Goal: Information Seeking & Learning: Check status

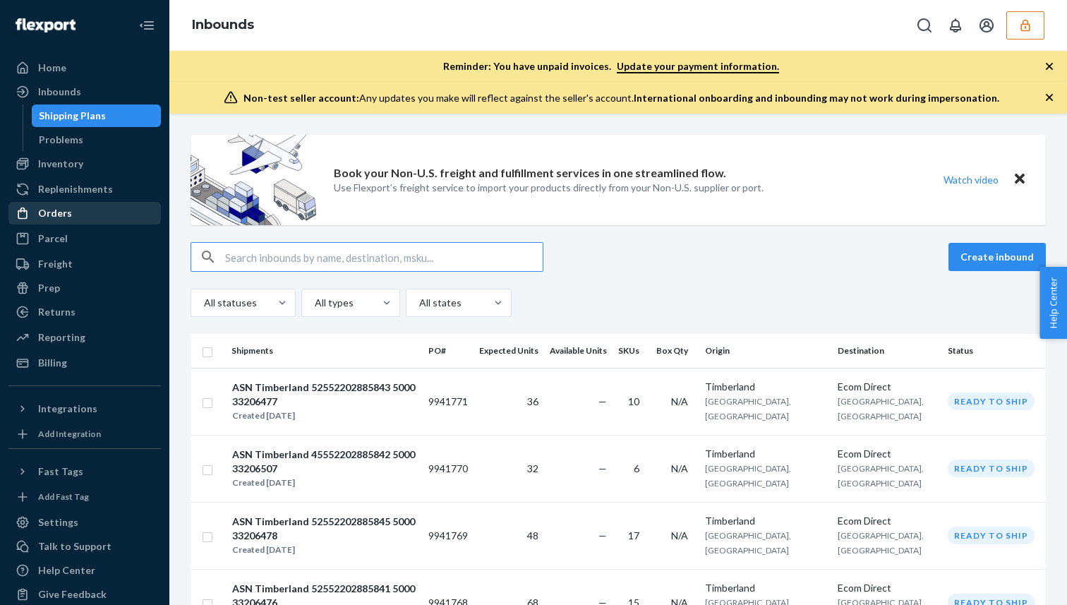
click at [105, 212] on div "Orders" at bounding box center [85, 213] width 150 height 20
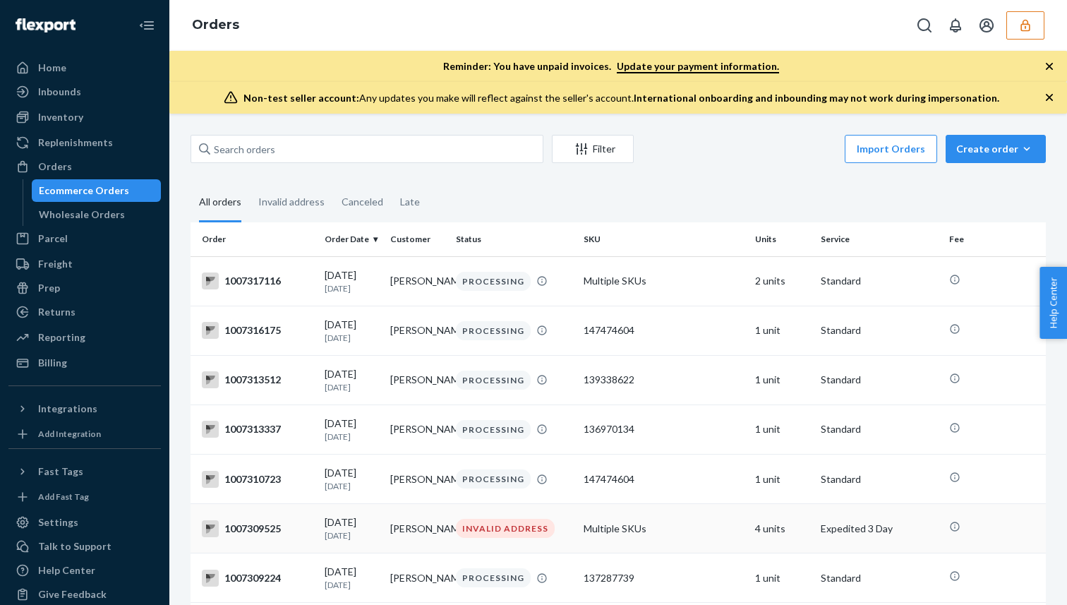
click at [418, 553] on td "[PERSON_NAME]" at bounding box center [418, 528] width 66 height 49
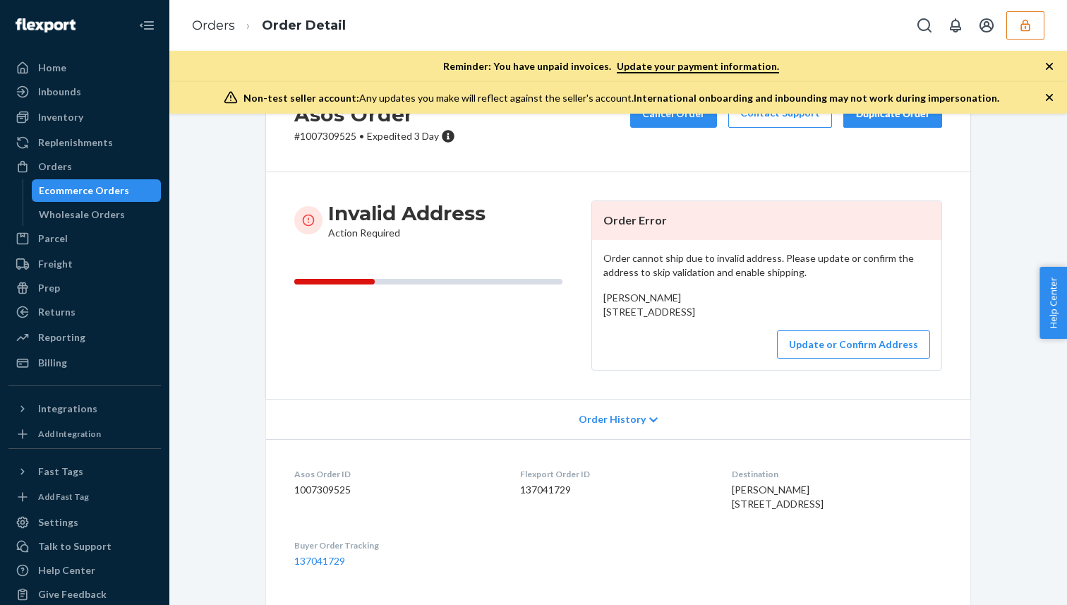
scroll to position [82, 0]
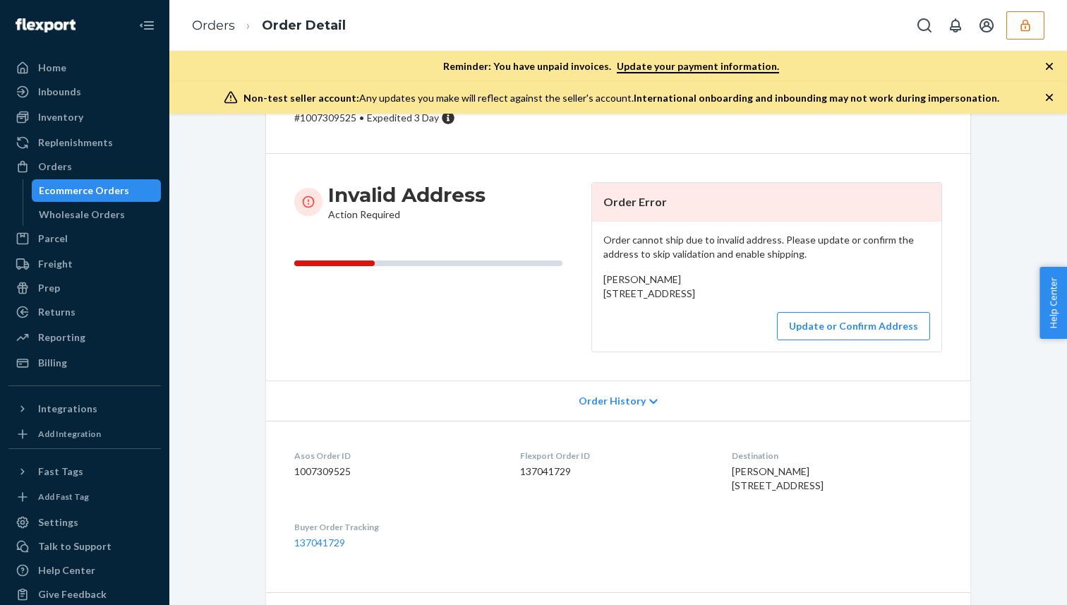
click at [68, 187] on div "Ecommerce Orders" at bounding box center [84, 190] width 90 height 14
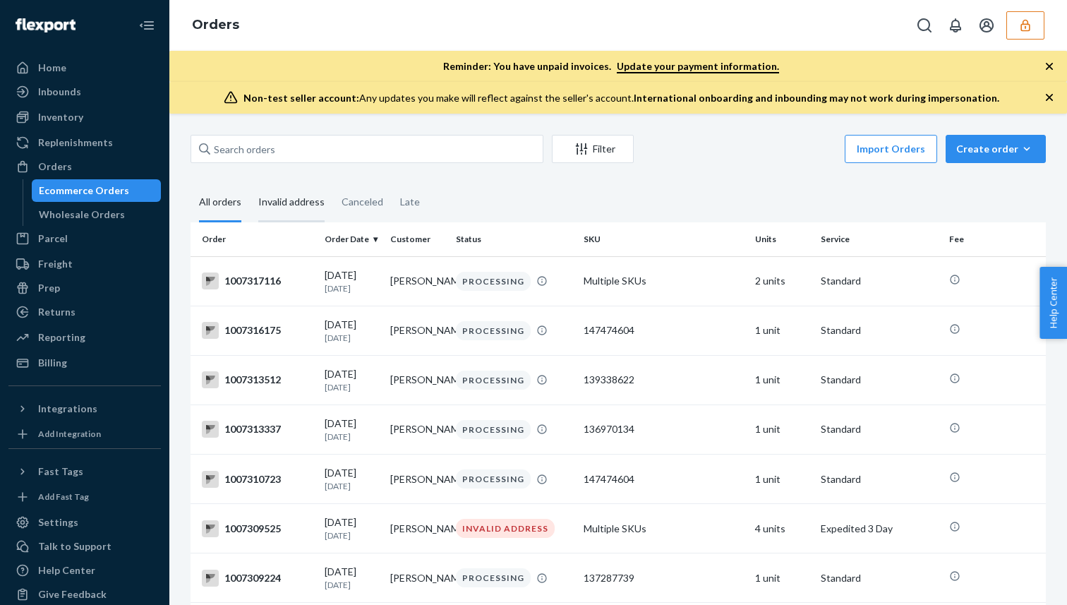
click at [288, 202] on div "Invalid address" at bounding box center [291, 202] width 66 height 39
click at [250, 183] on input "Invalid address" at bounding box center [250, 183] width 0 height 0
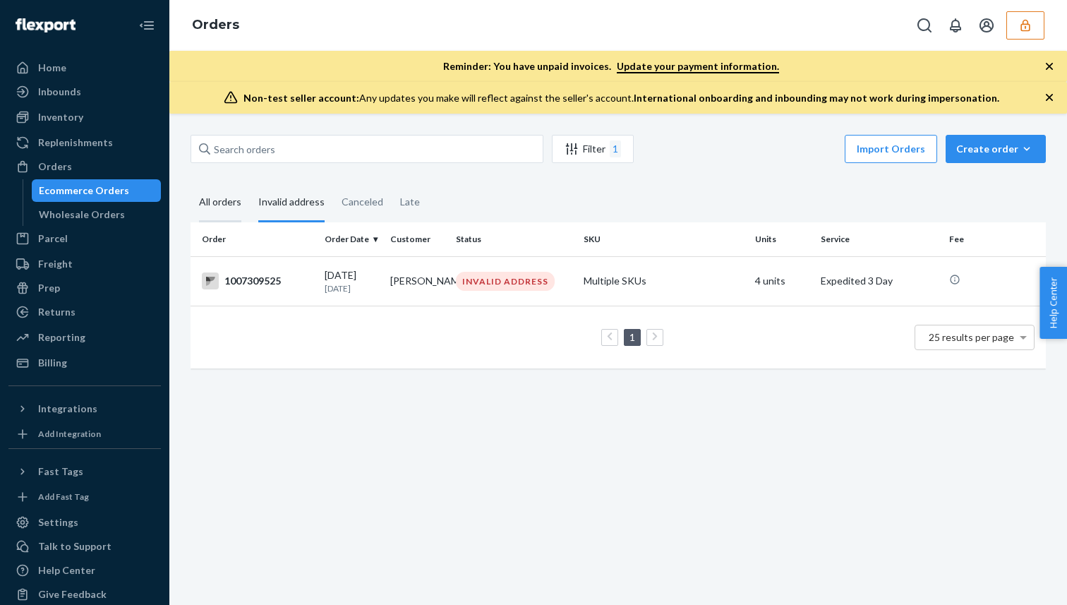
click at [232, 207] on div "All orders" at bounding box center [220, 202] width 42 height 39
click at [190, 183] on input "All orders" at bounding box center [190, 183] width 0 height 0
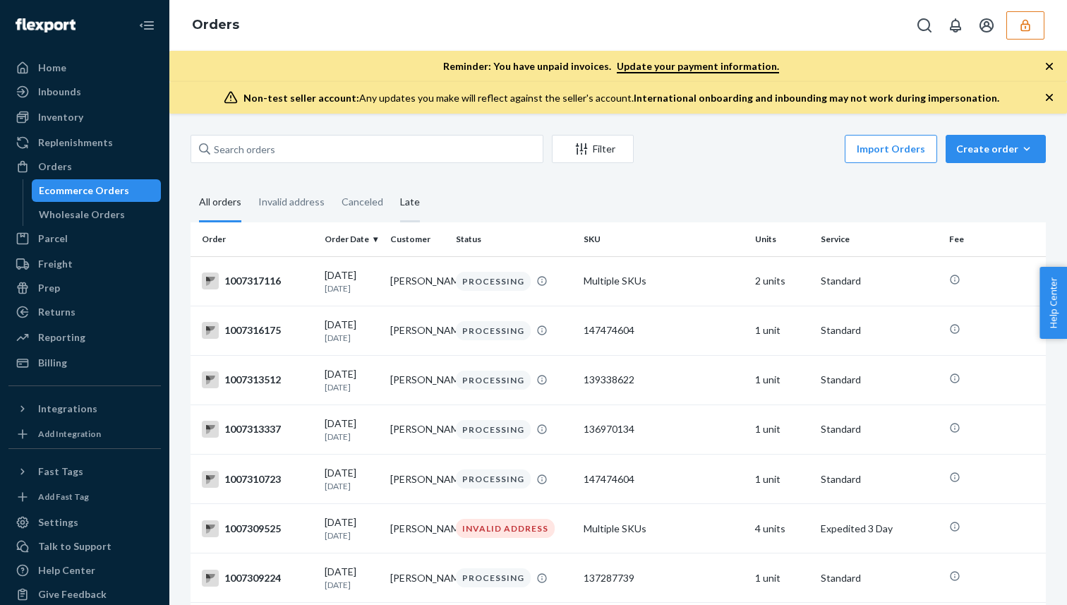
click at [417, 200] on div "Late" at bounding box center [410, 202] width 37 height 39
click at [392, 183] on input "Late" at bounding box center [392, 183] width 0 height 0
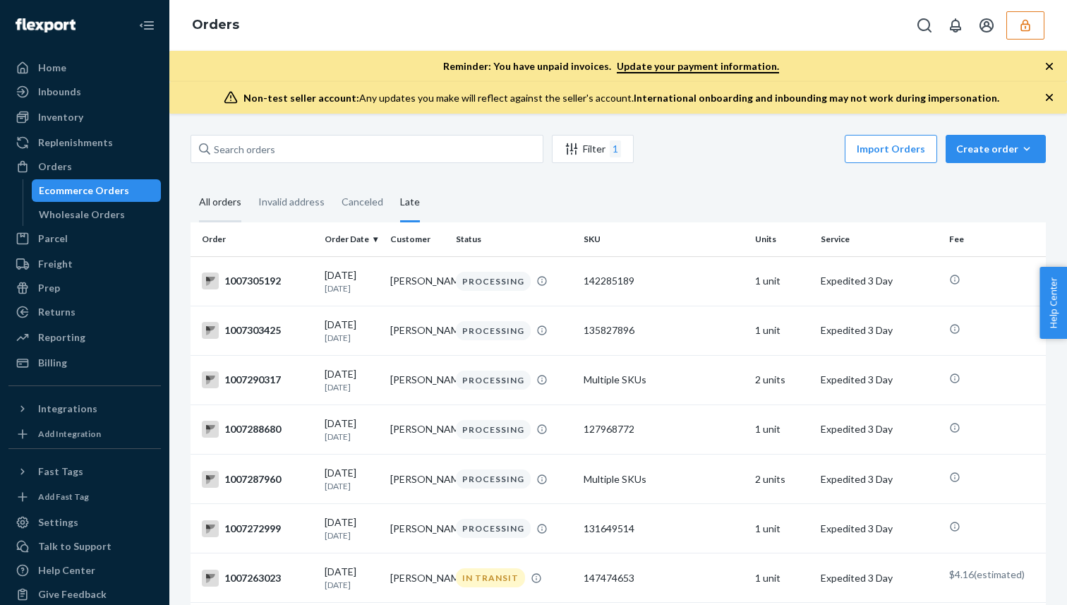
click at [234, 205] on div "All orders" at bounding box center [220, 202] width 42 height 39
click at [190, 183] on input "All orders" at bounding box center [190, 183] width 0 height 0
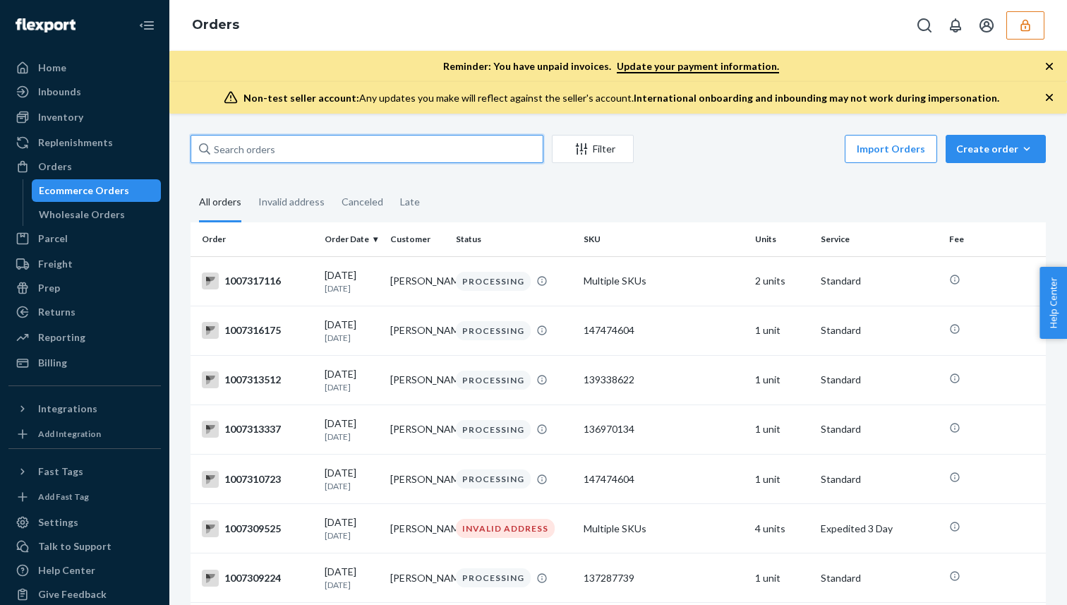
click at [289, 150] on input "text" at bounding box center [366, 149] width 353 height 28
paste input "1007309525"
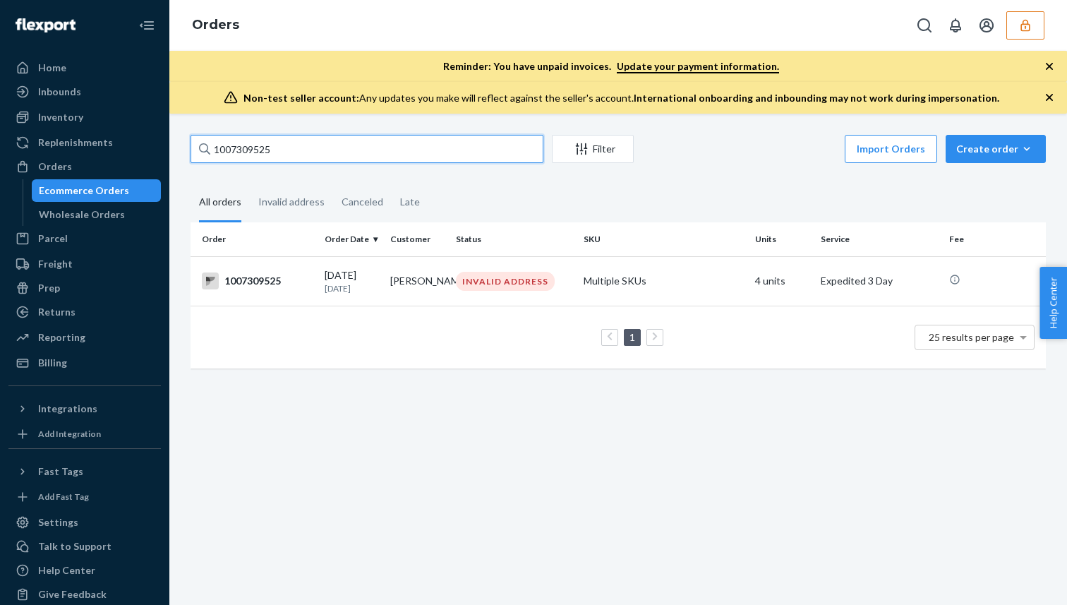
click at [231, 153] on input "1007309525" at bounding box center [366, 149] width 353 height 28
paste input "5192"
type input "1007305192"
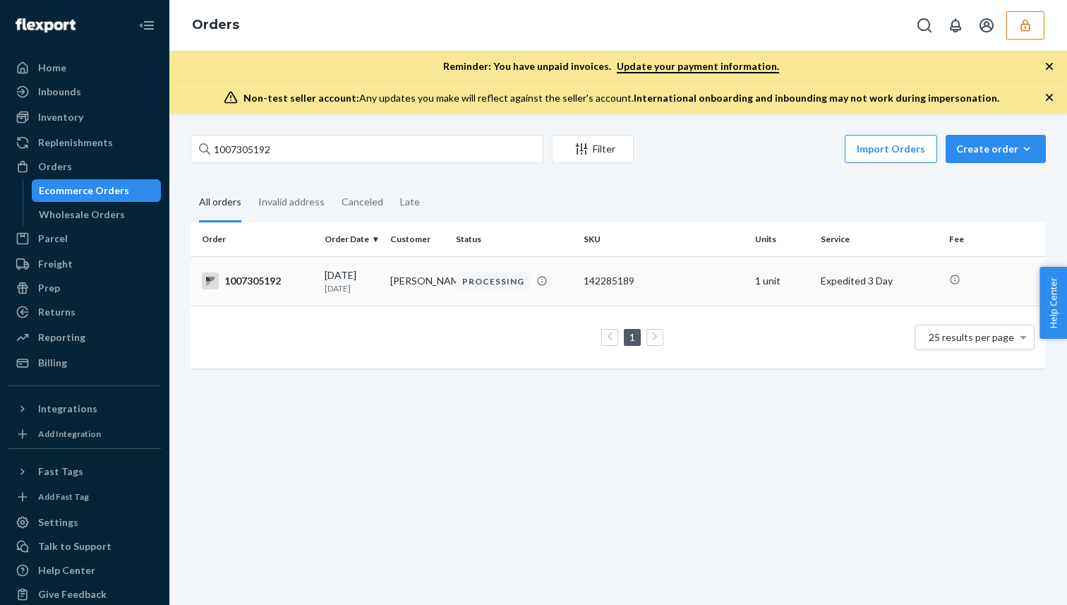
click at [365, 305] on td "09/20/2025 Today" at bounding box center [352, 280] width 66 height 49
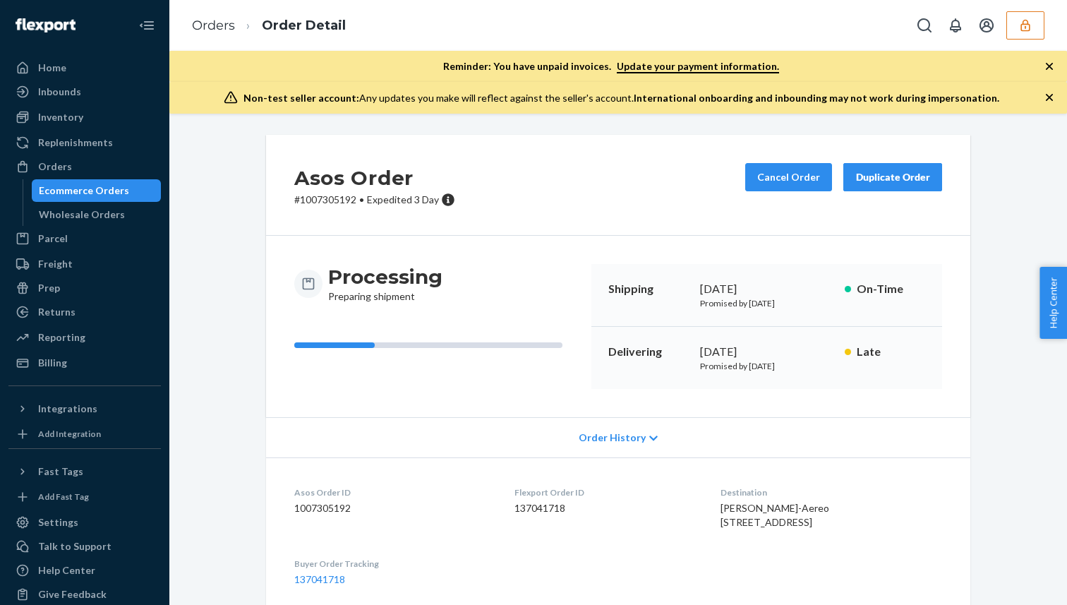
click at [322, 510] on dd "1007305192" at bounding box center [393, 508] width 198 height 14
copy dd "1007305192"
click at [109, 169] on div "Orders" at bounding box center [85, 167] width 150 height 20
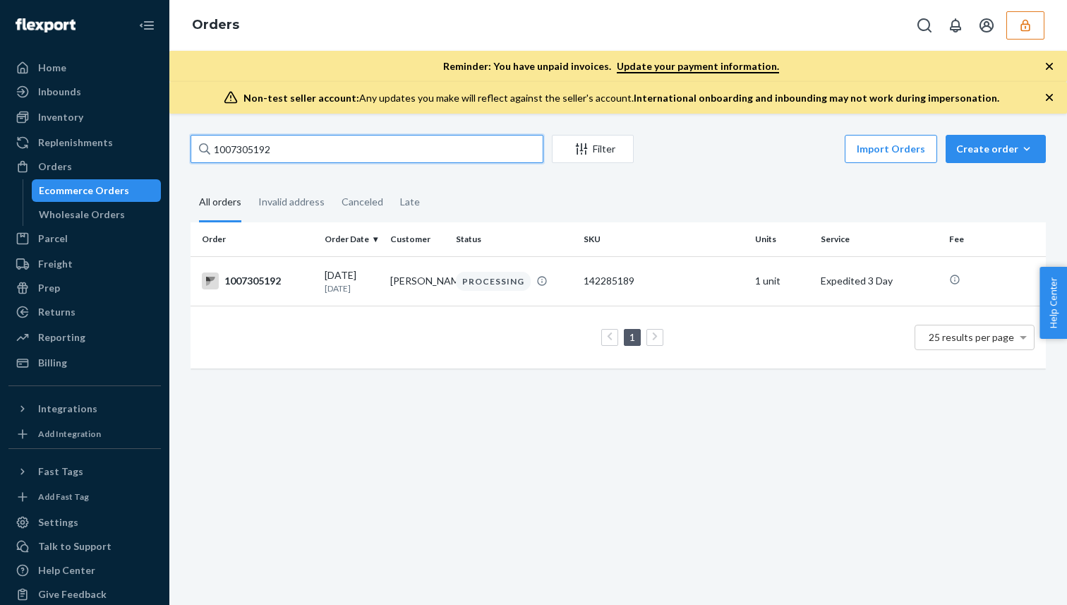
click at [259, 154] on input "1007305192" at bounding box center [366, 149] width 353 height 28
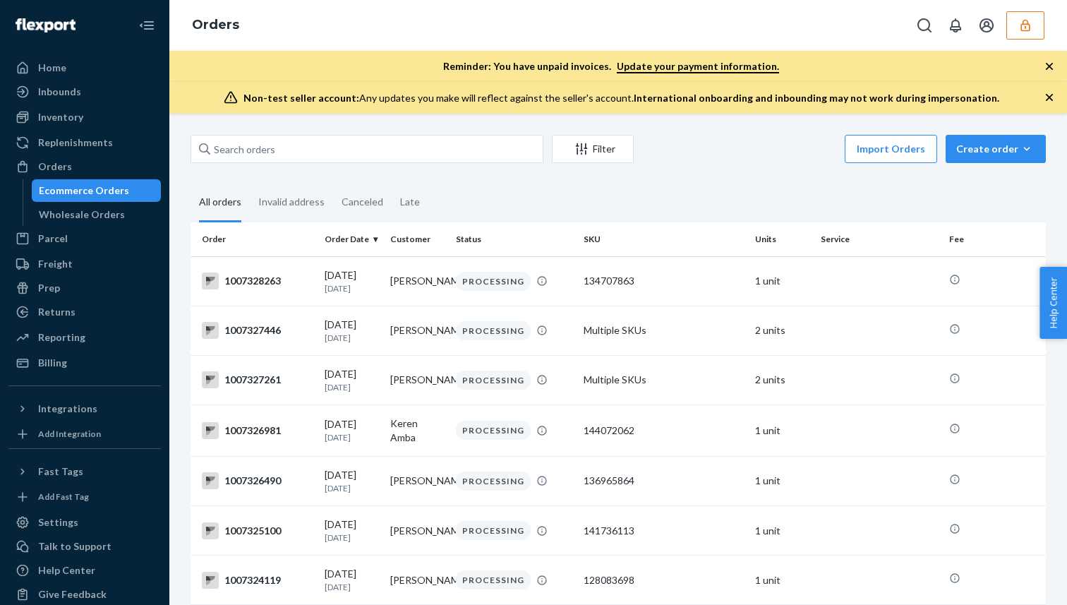
click at [679, 188] on fieldset "All orders Invalid address Canceled Late" at bounding box center [617, 202] width 855 height 39
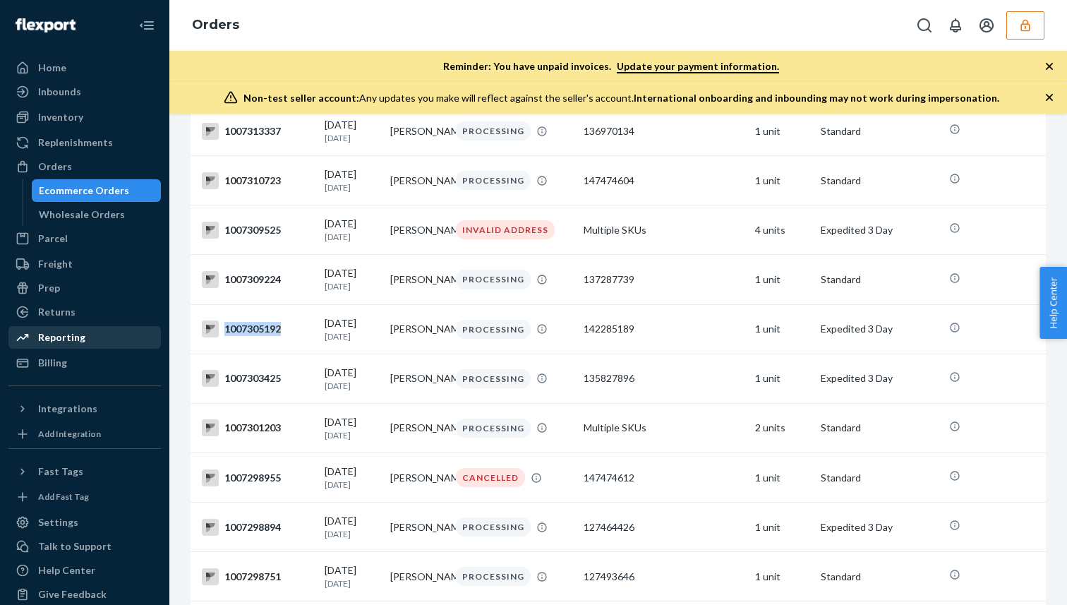
click at [89, 342] on div "Reporting" at bounding box center [85, 337] width 150 height 20
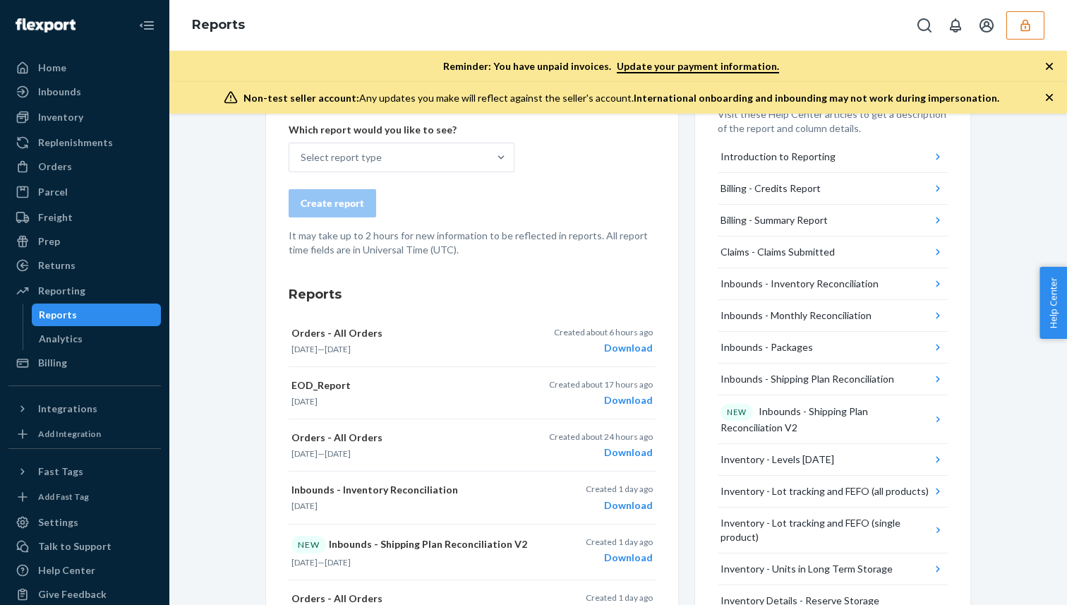
scroll to position [90, 0]
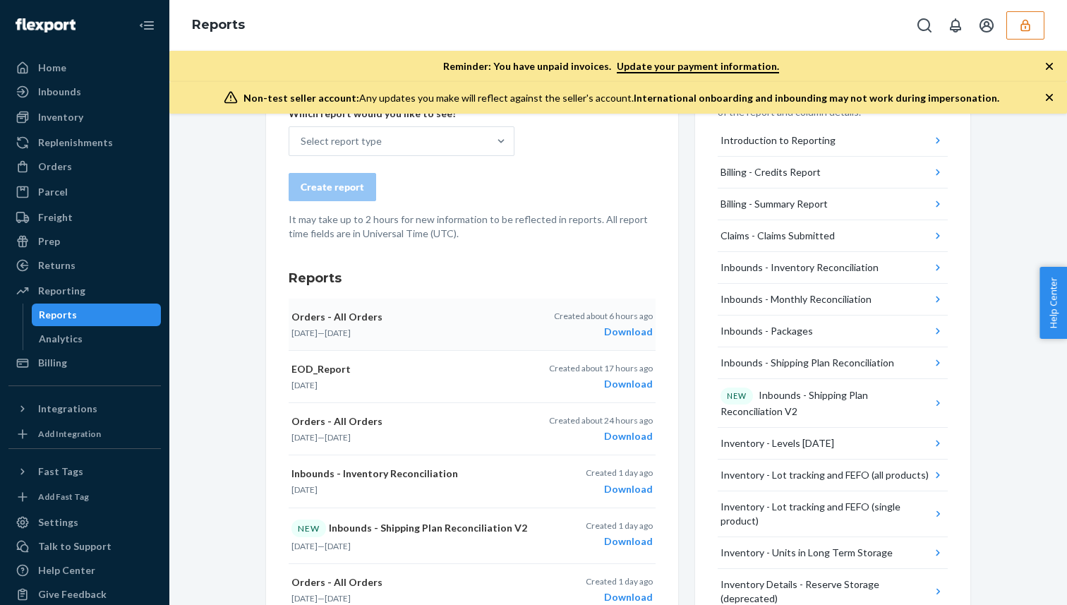
click at [643, 331] on div "Download" at bounding box center [603, 332] width 99 height 14
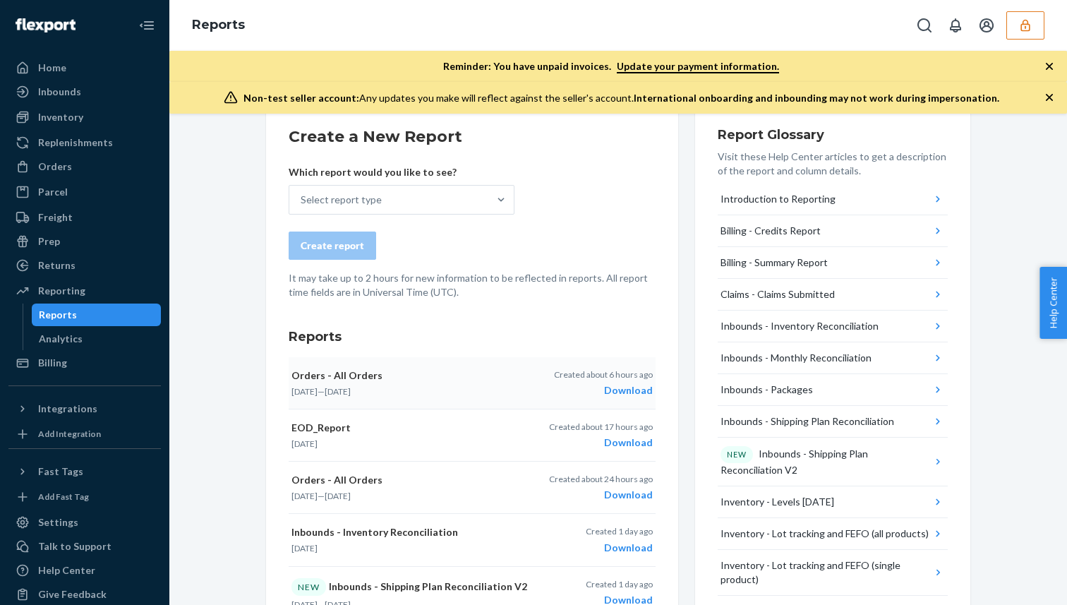
scroll to position [29, 0]
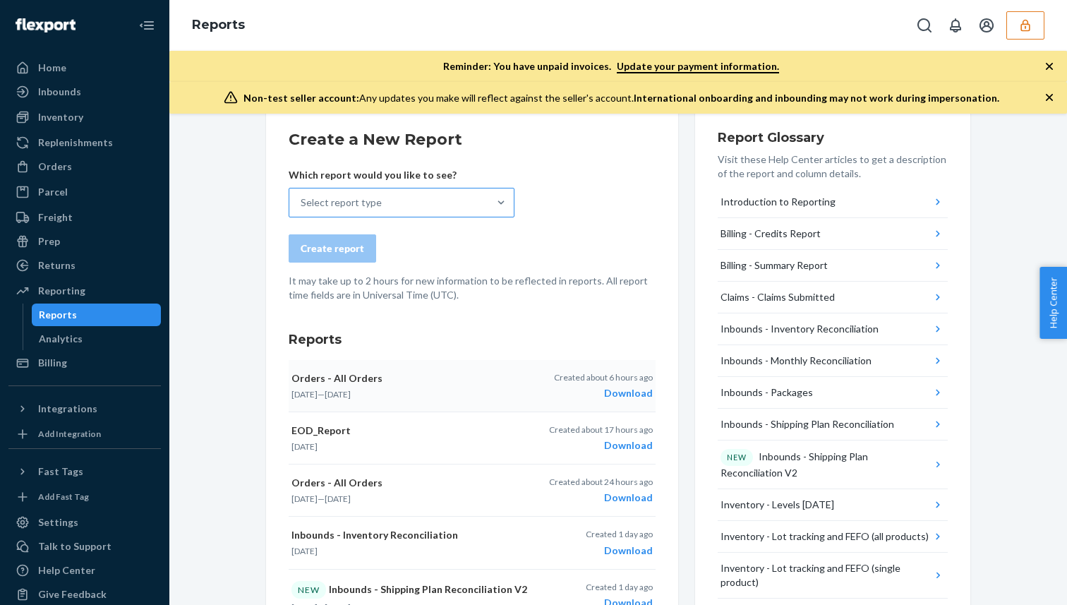
click at [414, 198] on div "Select report type" at bounding box center [388, 202] width 199 height 28
click at [302, 198] on input "Select report type" at bounding box center [301, 202] width 1 height 14
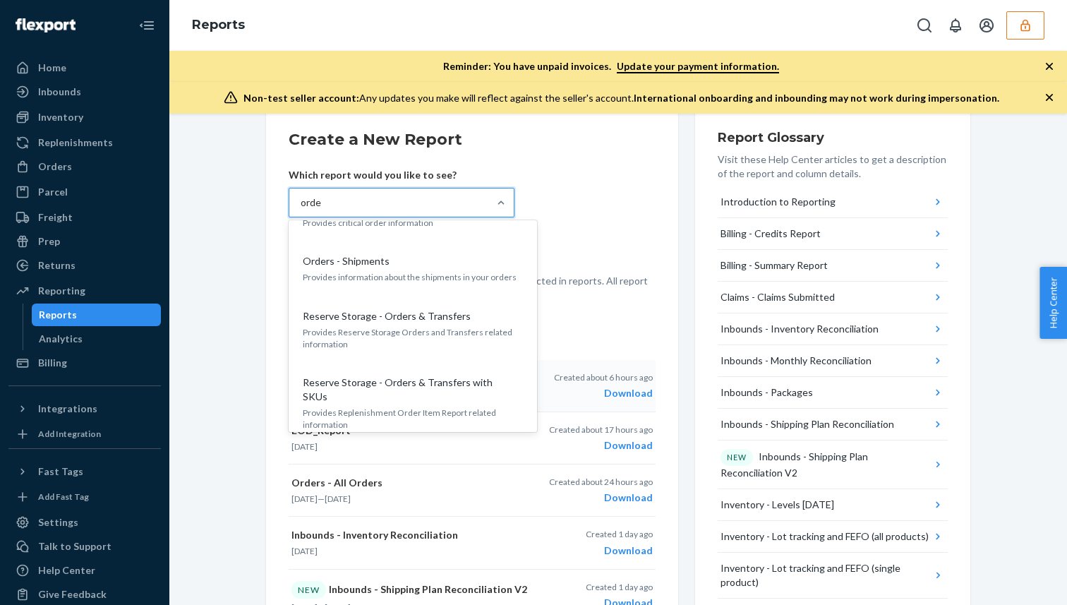
type input "order"
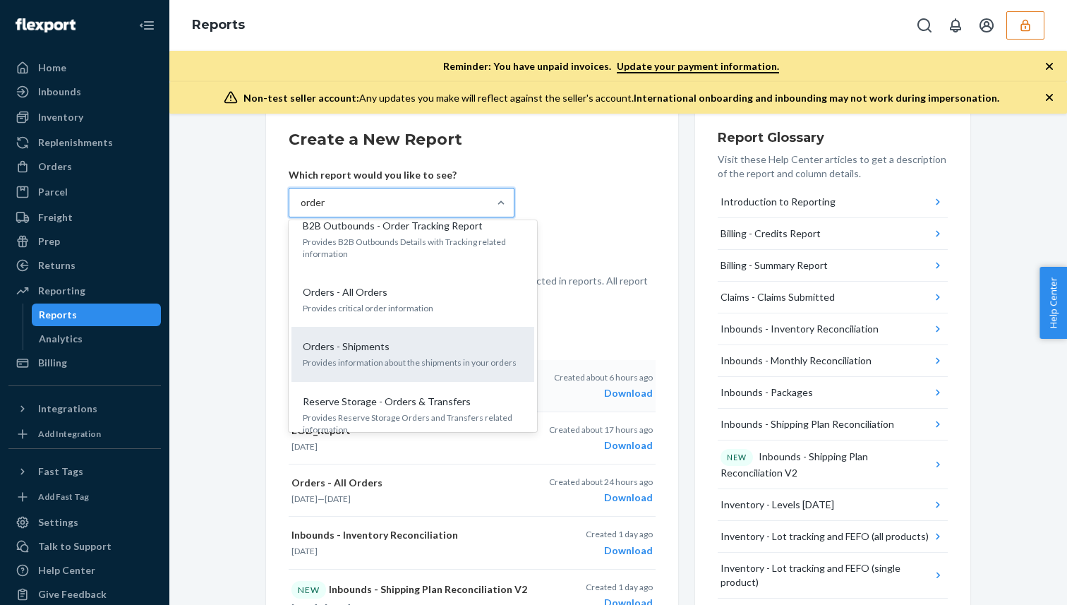
scroll to position [15, 0]
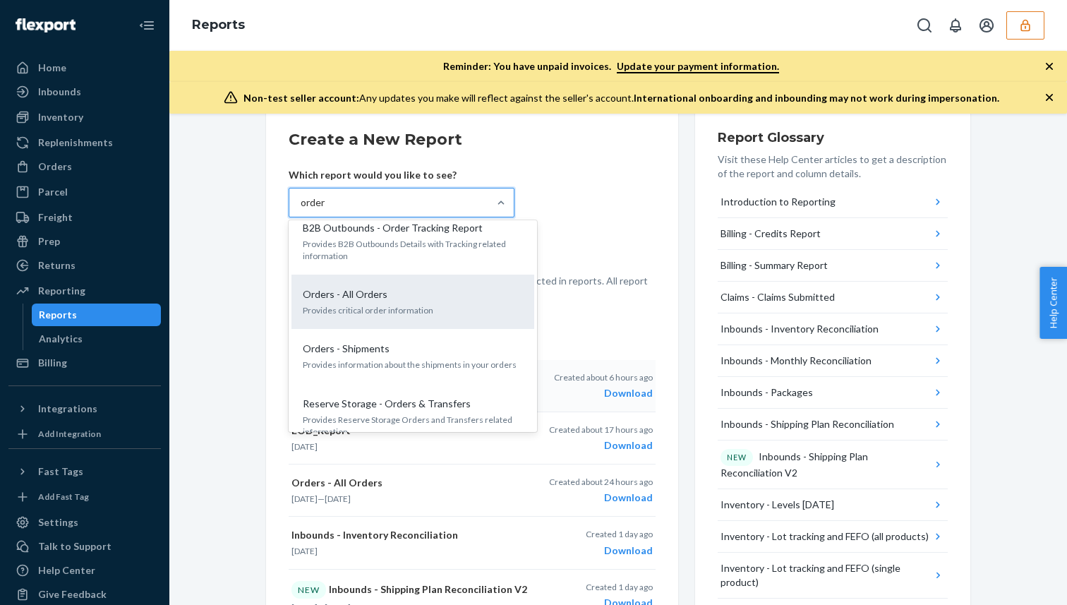
click at [390, 298] on div "Orders - All Orders" at bounding box center [410, 294] width 226 height 14
click at [326, 210] on input "order" at bounding box center [313, 202] width 25 height 14
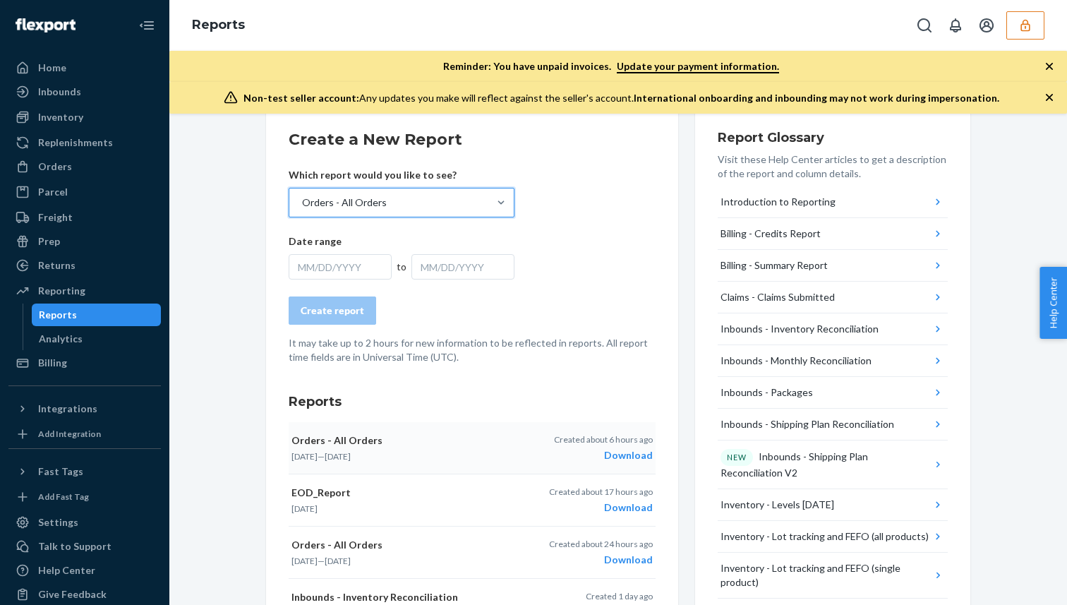
click at [353, 274] on div "MM/DD/YYYY" at bounding box center [340, 266] width 103 height 25
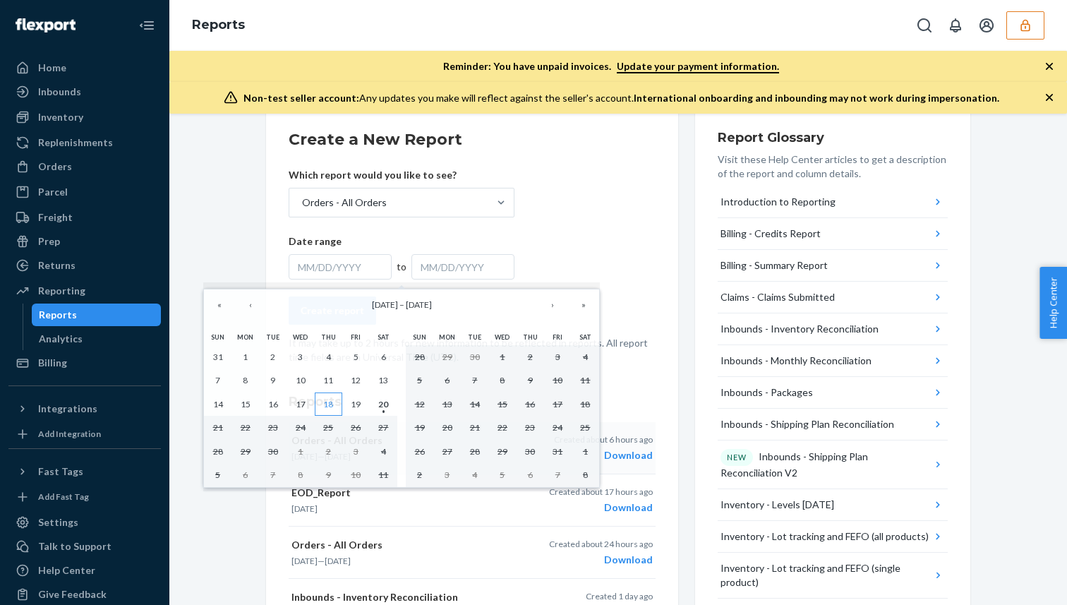
click at [322, 402] on button "18" at bounding box center [329, 404] width 28 height 24
click at [392, 403] on button "20" at bounding box center [384, 404] width 28 height 24
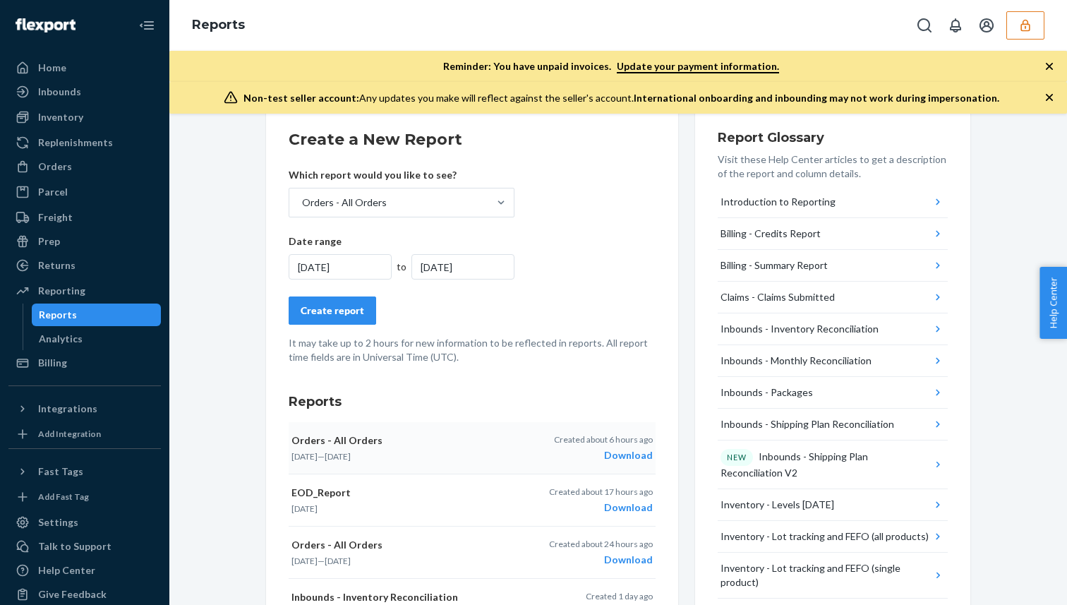
click at [344, 308] on div "Create report" at bounding box center [332, 310] width 63 height 14
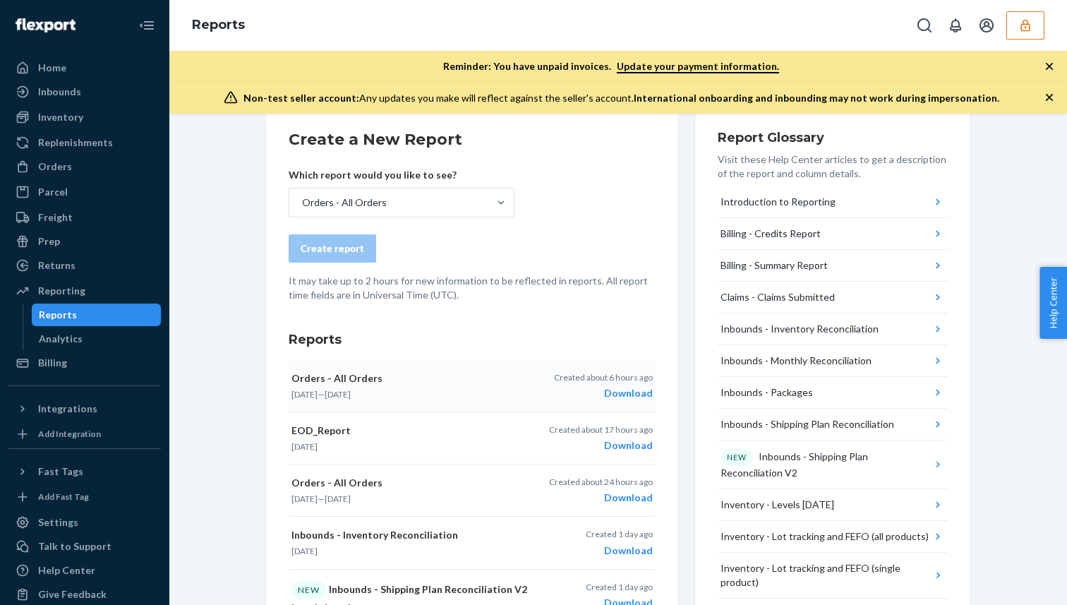
click at [602, 167] on form "Create a New Report Which report would you like to see? Orders - All Orders Cre…" at bounding box center [472, 215] width 367 height 174
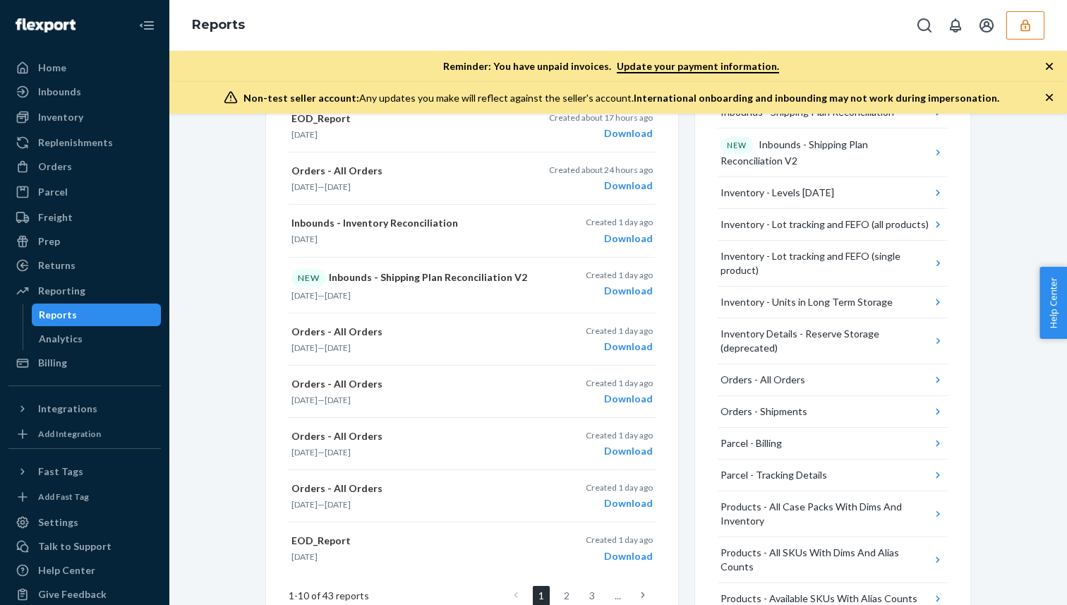
scroll to position [0, 0]
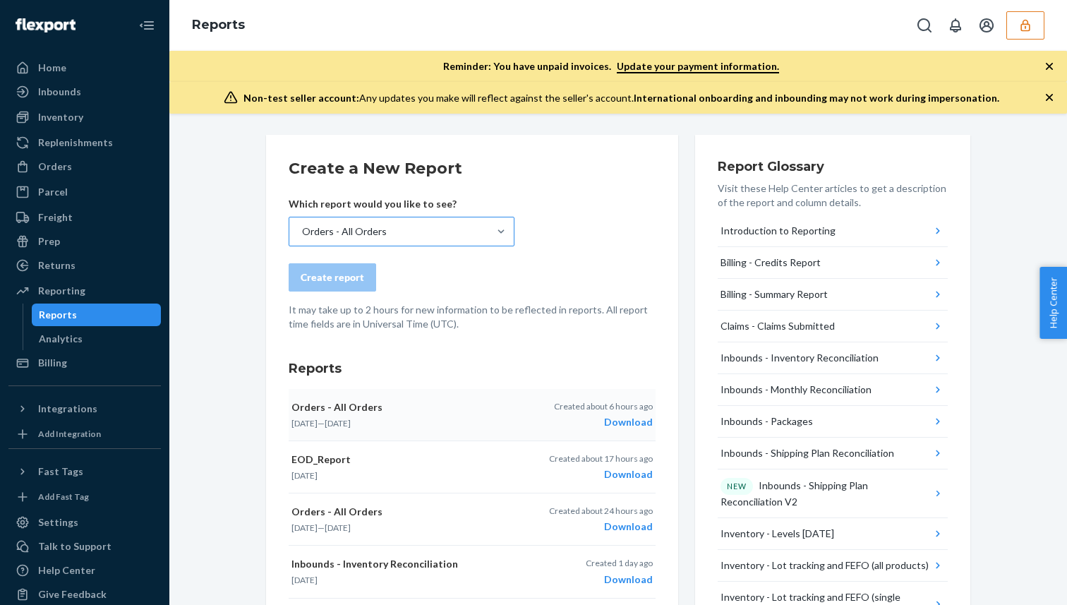
click at [404, 217] on div "Orders - All Orders" at bounding box center [388, 231] width 199 height 28
click at [302, 224] on input "Orders - All Orders" at bounding box center [301, 231] width 1 height 14
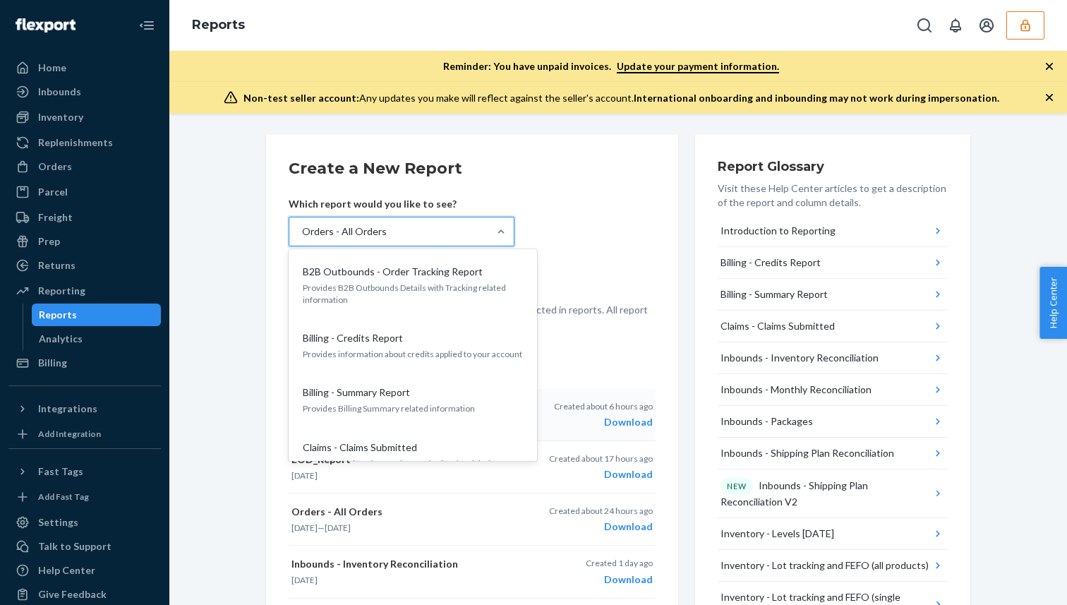
click at [466, 164] on h2 "Create a New Report" at bounding box center [472, 168] width 367 height 23
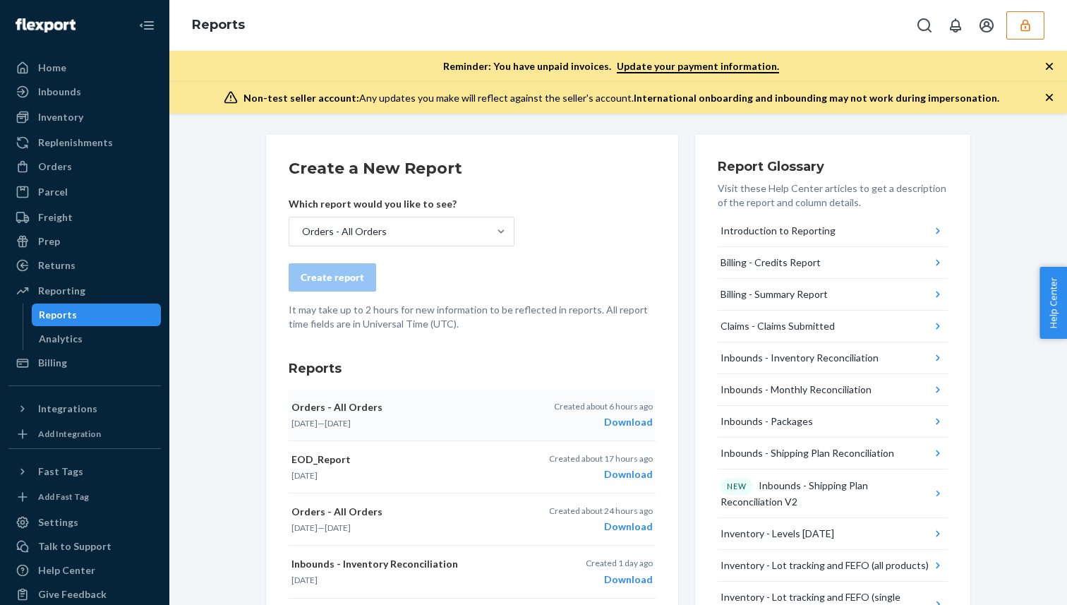
click at [523, 413] on p "Orders - All Orders" at bounding box center [410, 407] width 238 height 14
click at [398, 242] on div "Orders - All Orders" at bounding box center [388, 231] width 199 height 28
click at [302, 238] on input "Orders - All Orders" at bounding box center [301, 231] width 1 height 14
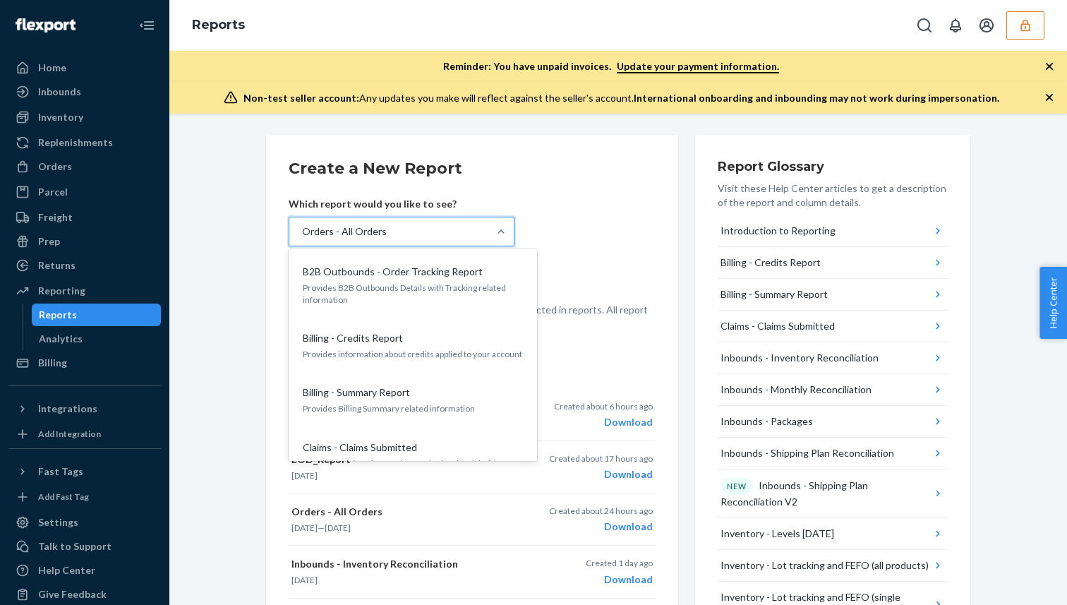
click at [401, 236] on div "Orders - All Orders" at bounding box center [388, 231] width 199 height 28
click at [302, 236] on input "option Orders - All Orders, selected. option B2B Outbounds - Order Tracking Rep…" at bounding box center [301, 231] width 1 height 14
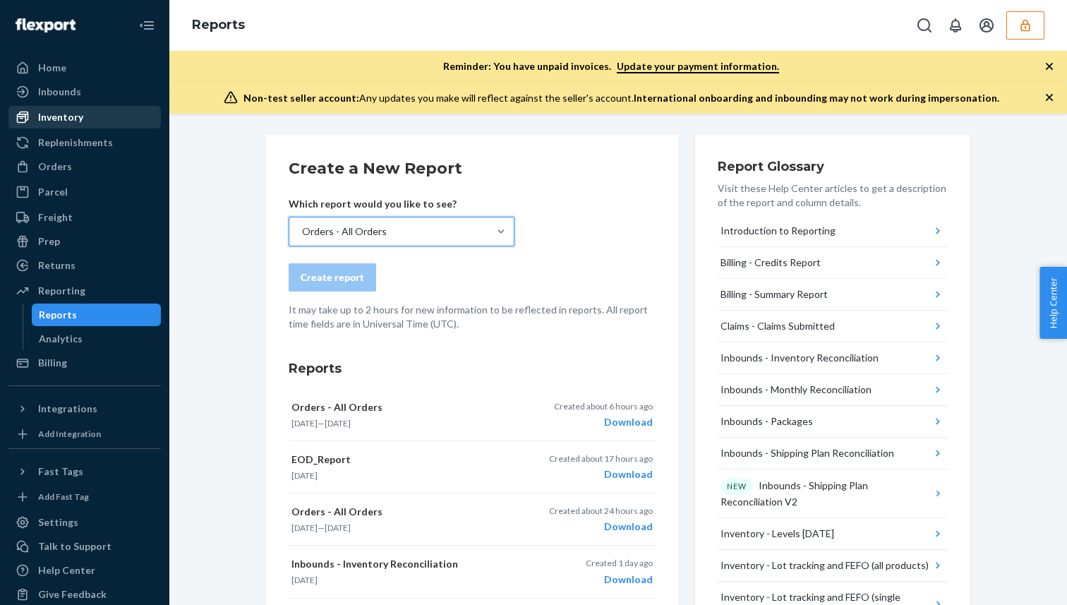
click at [81, 120] on div "Inventory" at bounding box center [85, 117] width 150 height 20
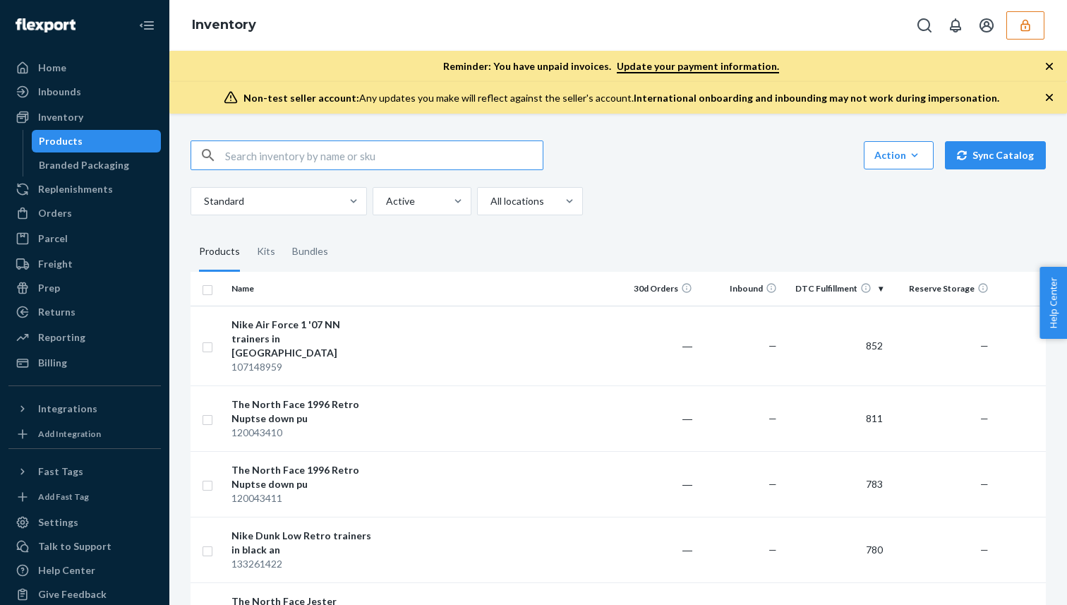
click at [358, 162] on input "text" at bounding box center [383, 155] width 317 height 28
click at [37, 223] on link "Orders" at bounding box center [84, 213] width 152 height 23
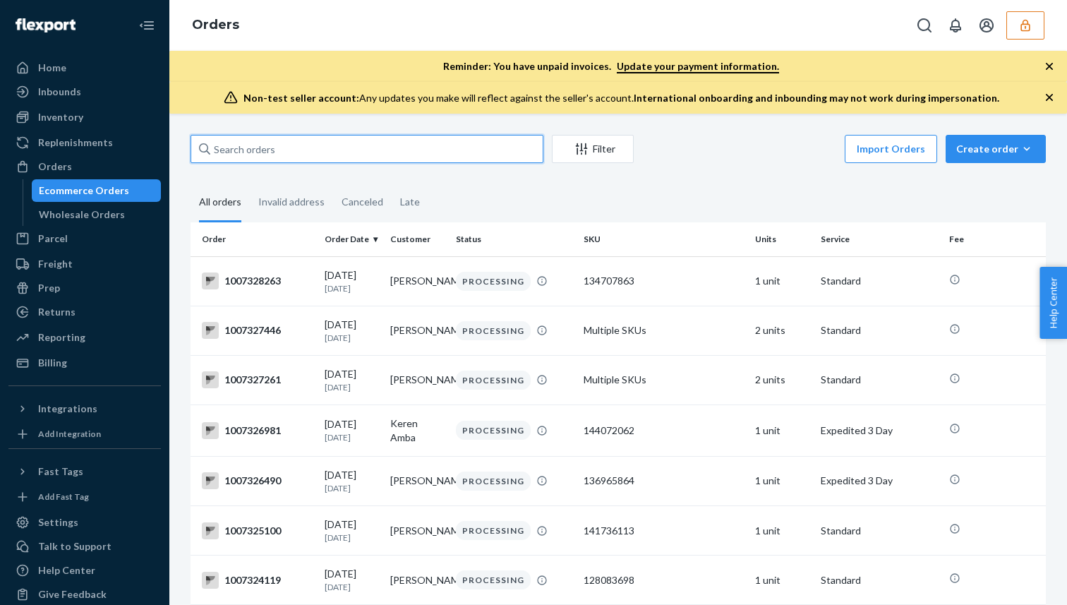
click at [277, 145] on input "text" at bounding box center [366, 149] width 353 height 28
paste input "1007309525"
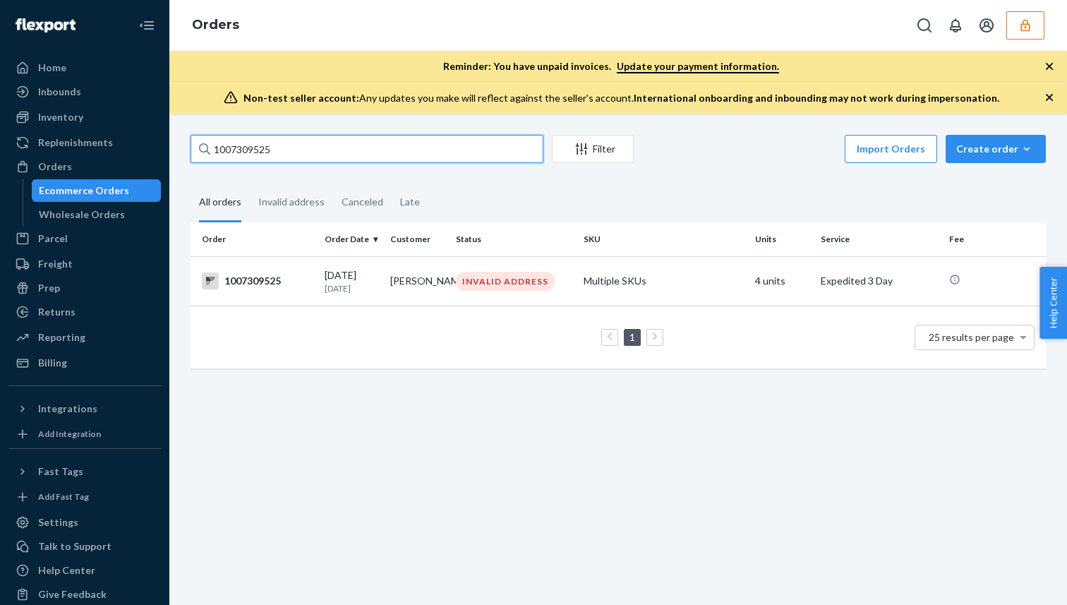
click at [450, 157] on input "1007309525" at bounding box center [366, 149] width 353 height 28
paste input "34"
click at [335, 148] on input "1007303425" at bounding box center [366, 149] width 353 height 28
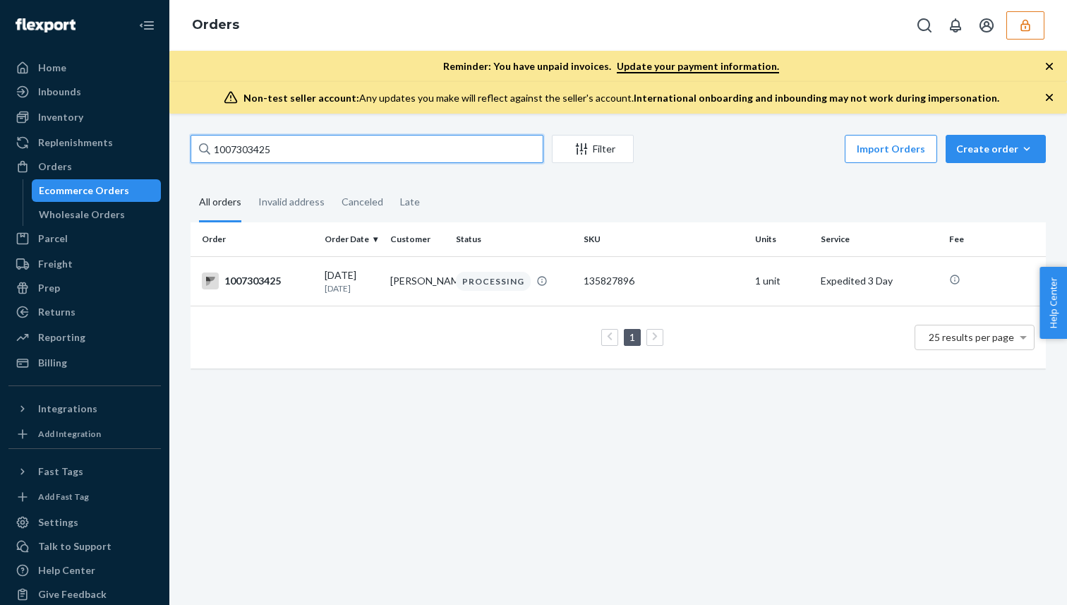
click at [335, 148] on input "1007303425" at bounding box center [366, 149] width 353 height 28
paste input "298894"
click at [343, 144] on input "1007298894" at bounding box center [366, 149] width 353 height 28
paste input "2909"
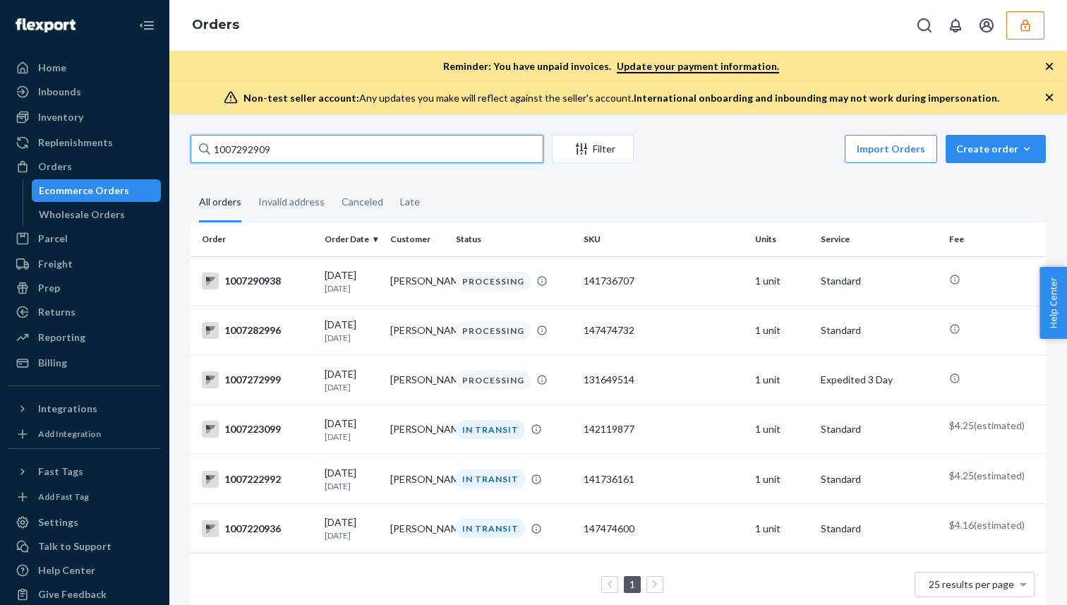
click at [343, 144] on input "1007292909" at bounding box center [366, 149] width 353 height 28
paste input "1007292909"
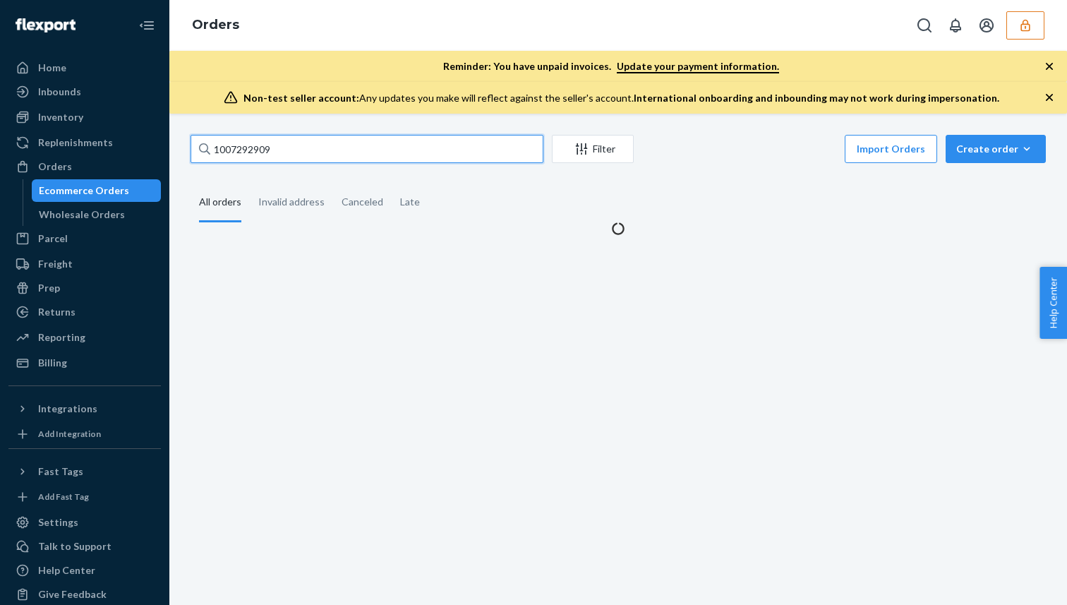
click at [226, 148] on input "1007292909" at bounding box center [366, 149] width 353 height 28
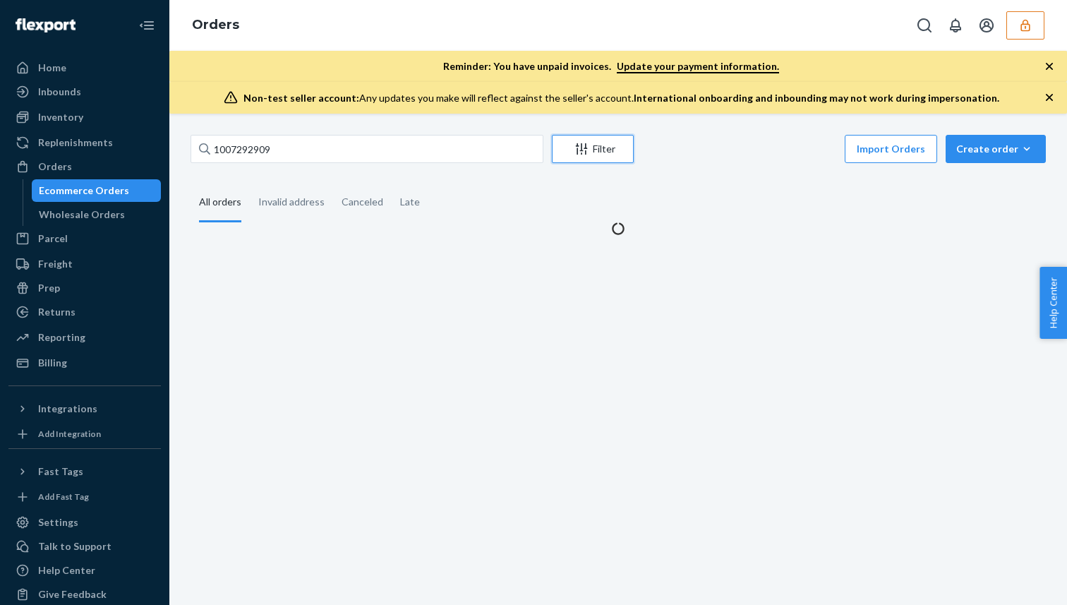
click at [617, 152] on div "Filter" at bounding box center [592, 149] width 80 height 14
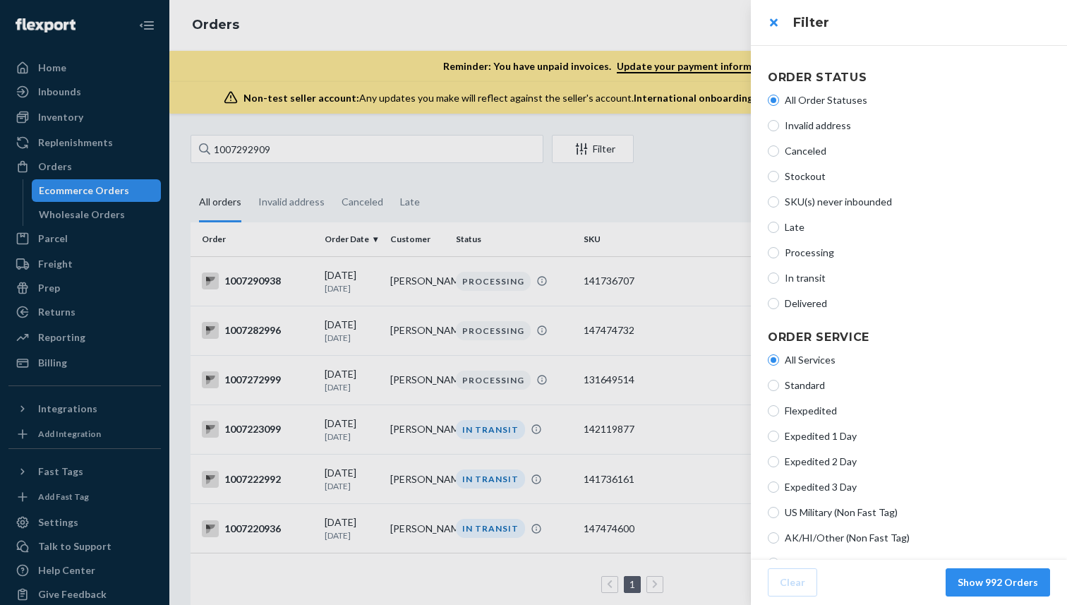
click at [668, 157] on div at bounding box center [533, 302] width 1067 height 605
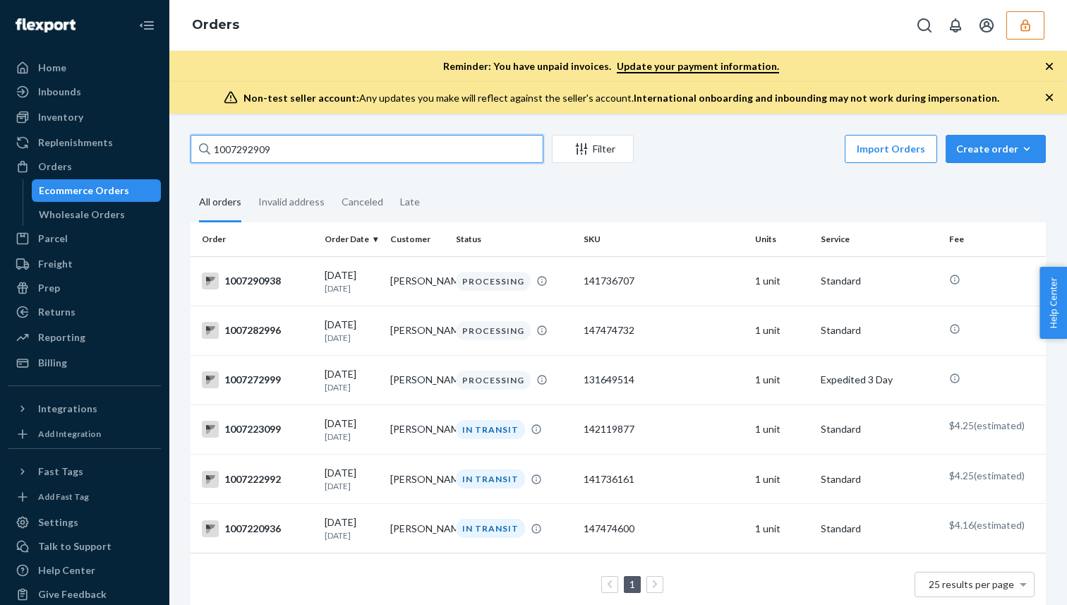
click at [241, 152] on input "1007292909" at bounding box center [366, 149] width 353 height 28
paste input "0"
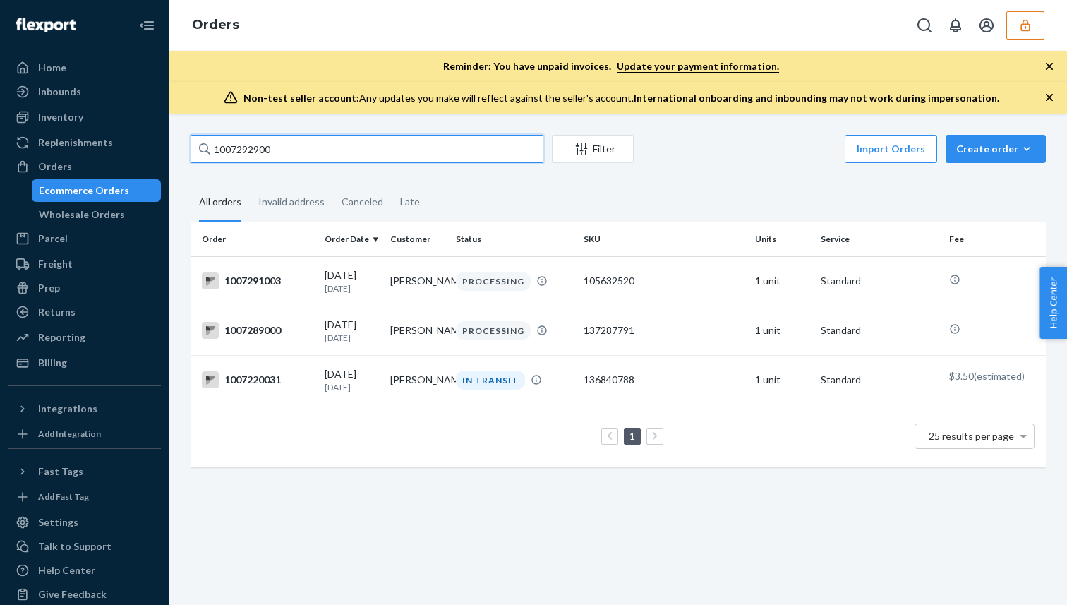
click at [298, 162] on input "1007292900" at bounding box center [366, 149] width 353 height 28
click at [300, 155] on input "1007292900" at bounding box center [366, 149] width 353 height 28
paste input "275"
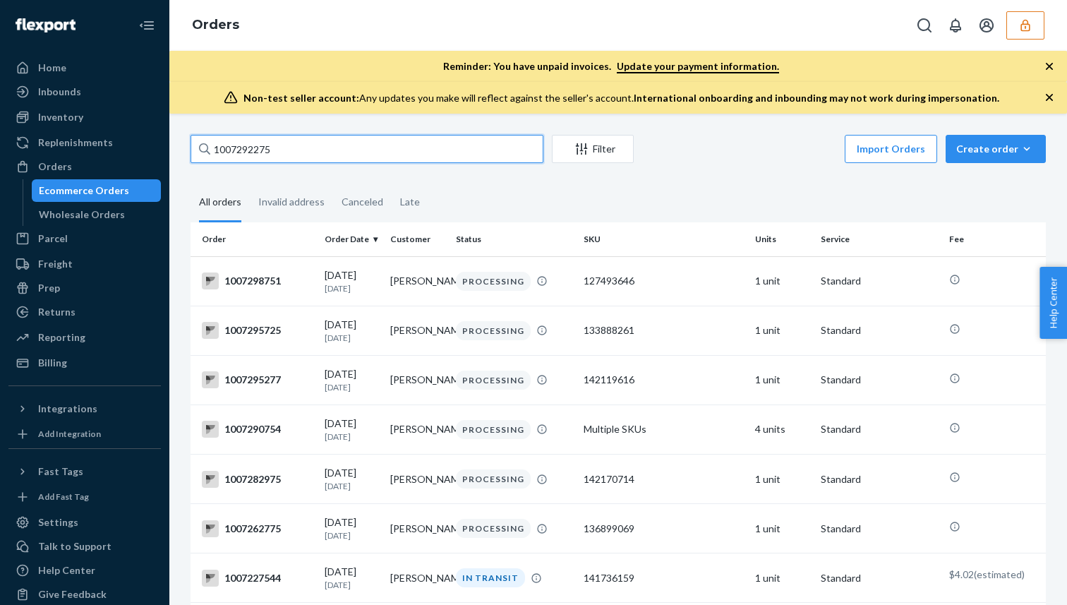
click at [235, 155] on input "1007292275" at bounding box center [366, 149] width 353 height 28
paste input "88369"
click at [237, 151] on input "1007288369" at bounding box center [366, 149] width 353 height 28
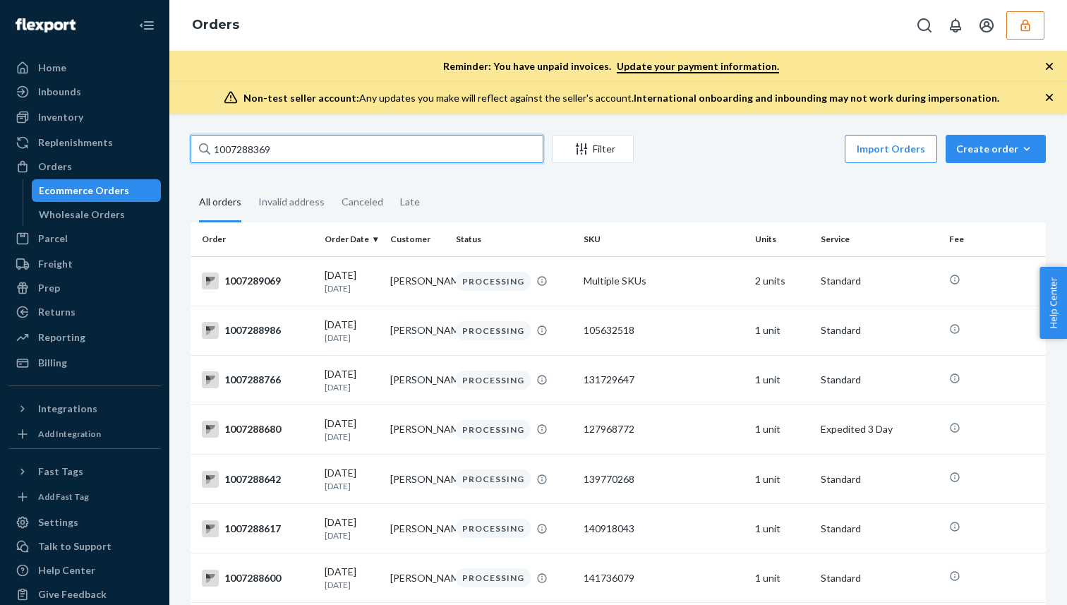
paste input "001"
click at [243, 140] on input "1007288001" at bounding box center [366, 149] width 353 height 28
paste input "313512"
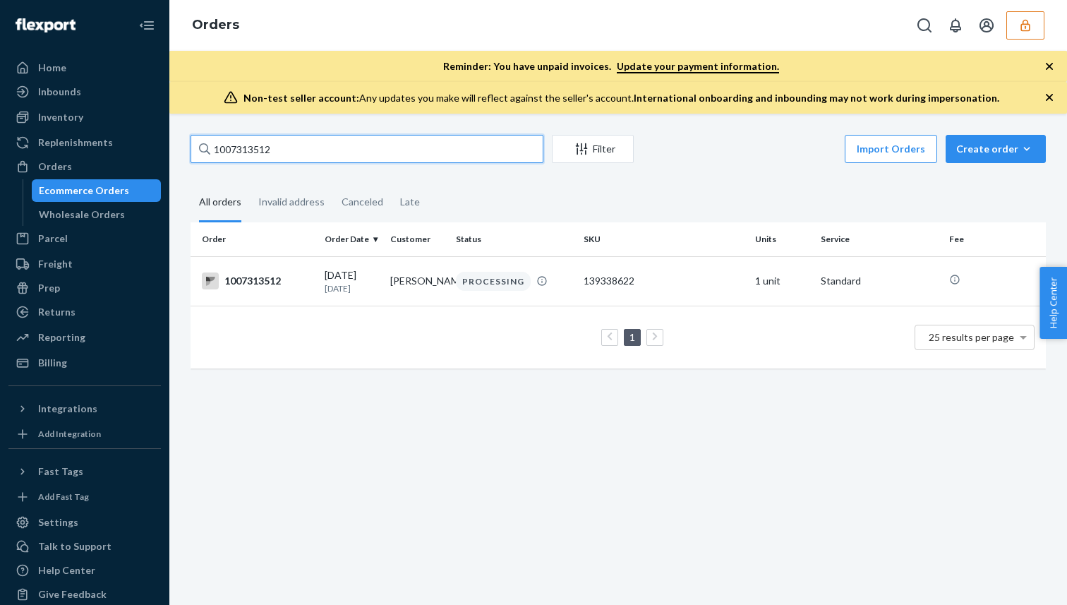
click at [248, 155] on input "1007313512" at bounding box center [366, 149] width 353 height 28
paste input "337"
click at [258, 147] on input "1007313337" at bounding box center [366, 149] width 353 height 28
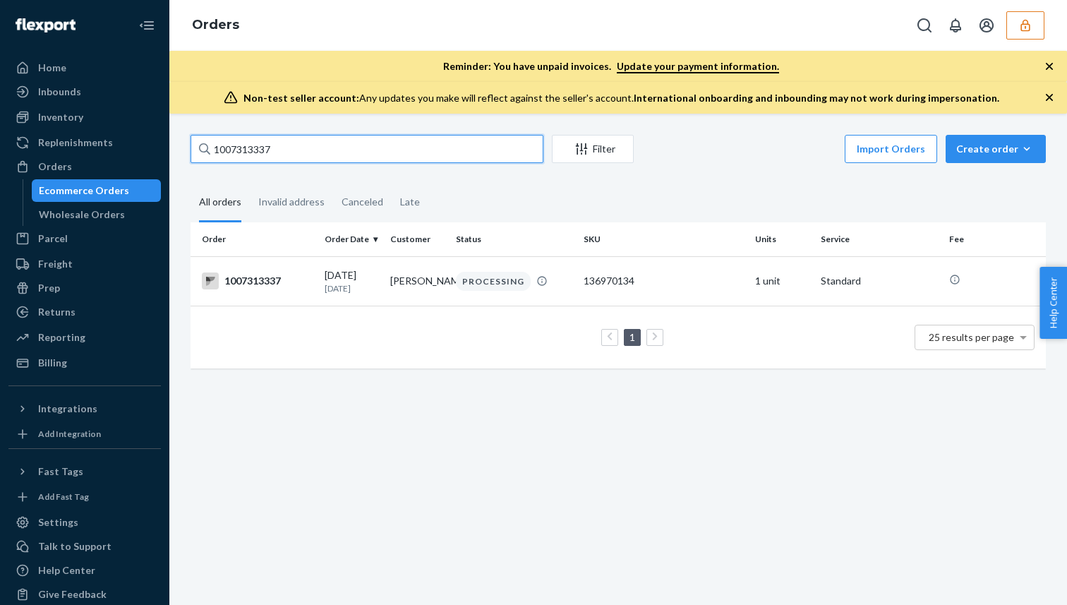
paste input "0723"
click at [237, 146] on input "1007310723" at bounding box center [366, 149] width 353 height 28
paste input "09224"
click at [258, 150] on input "1007309224" at bounding box center [366, 149] width 353 height 28
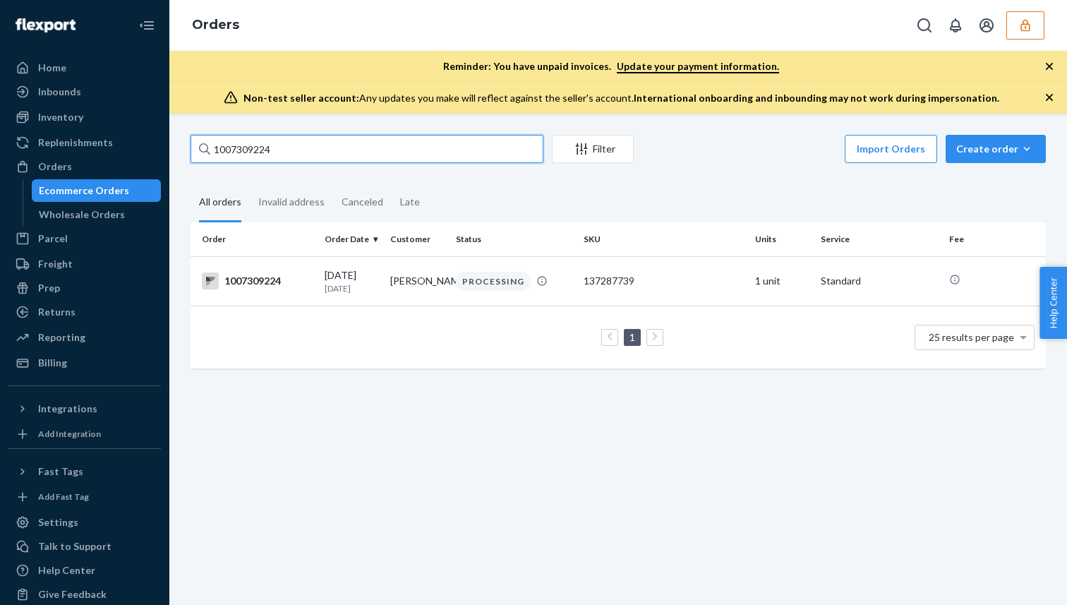
click at [258, 150] on input "1007309224" at bounding box center [366, 149] width 353 height 28
paste input "1203"
click at [249, 147] on input "1007301203" at bounding box center [366, 149] width 353 height 28
paste input "298955"
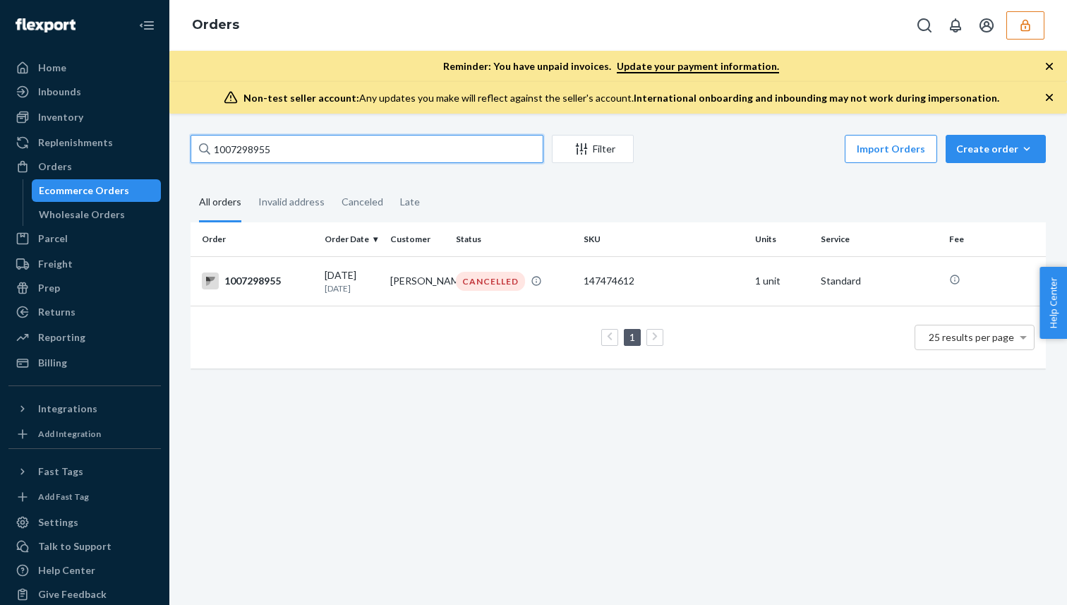
click at [244, 143] on input "1007298955" at bounding box center [366, 149] width 353 height 28
paste input "75198"
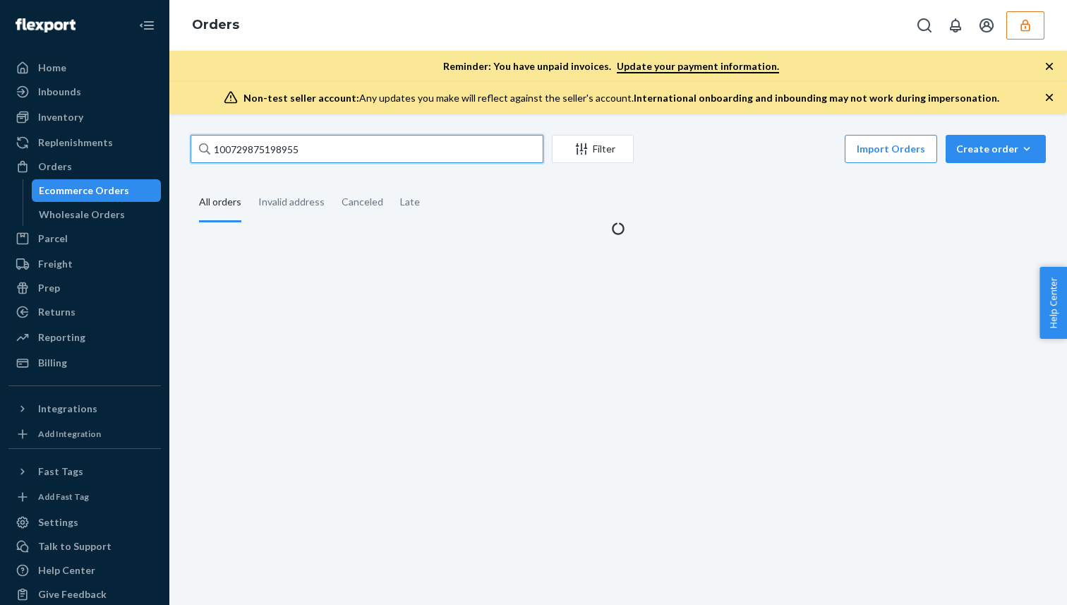
click at [243, 147] on input "100729875198955" at bounding box center [366, 149] width 353 height 28
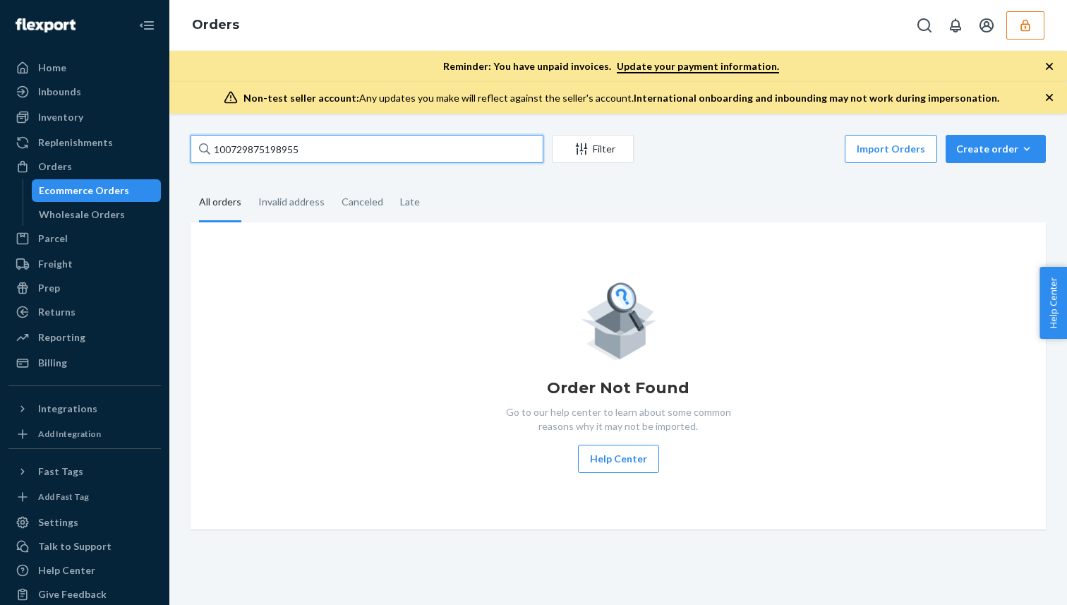
paste input "text"
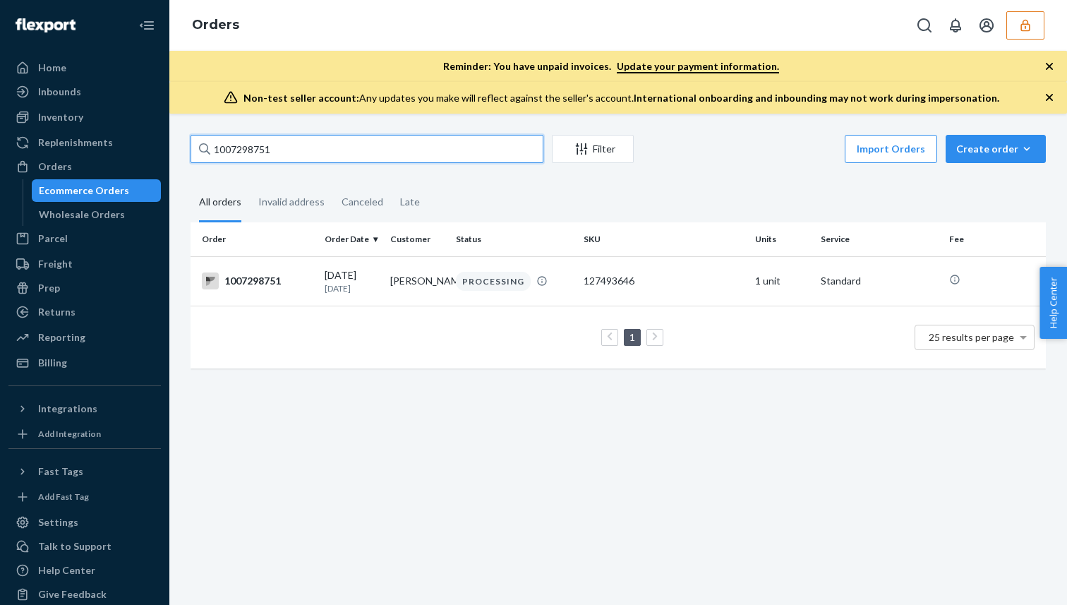
click at [224, 145] on input "1007298751" at bounding box center [366, 149] width 353 height 28
paste input "6885"
click at [260, 147] on input "1007296885" at bounding box center [366, 149] width 353 height 28
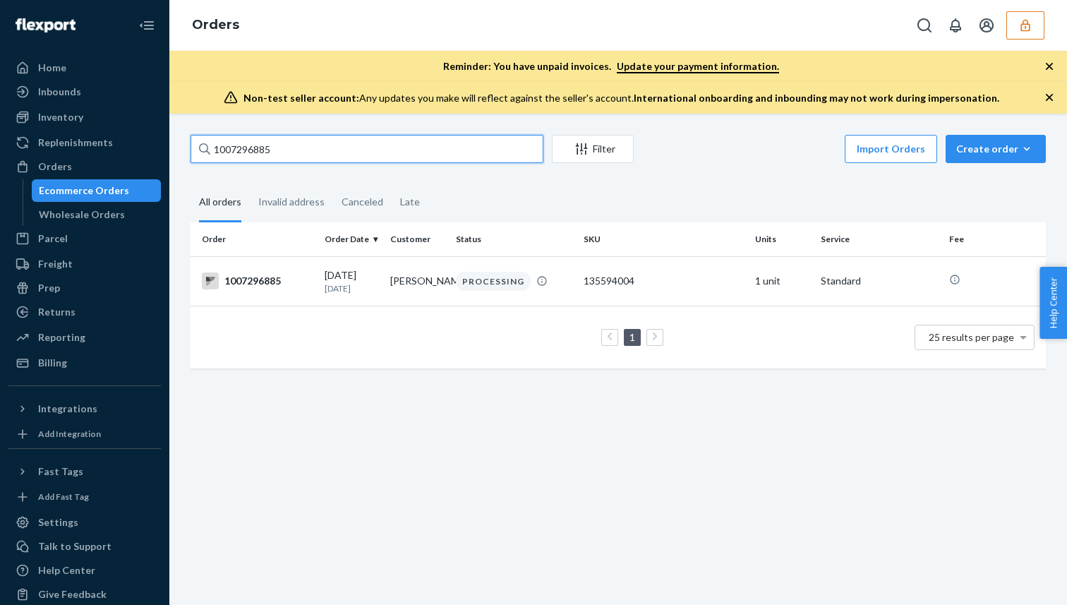
paste input "768"
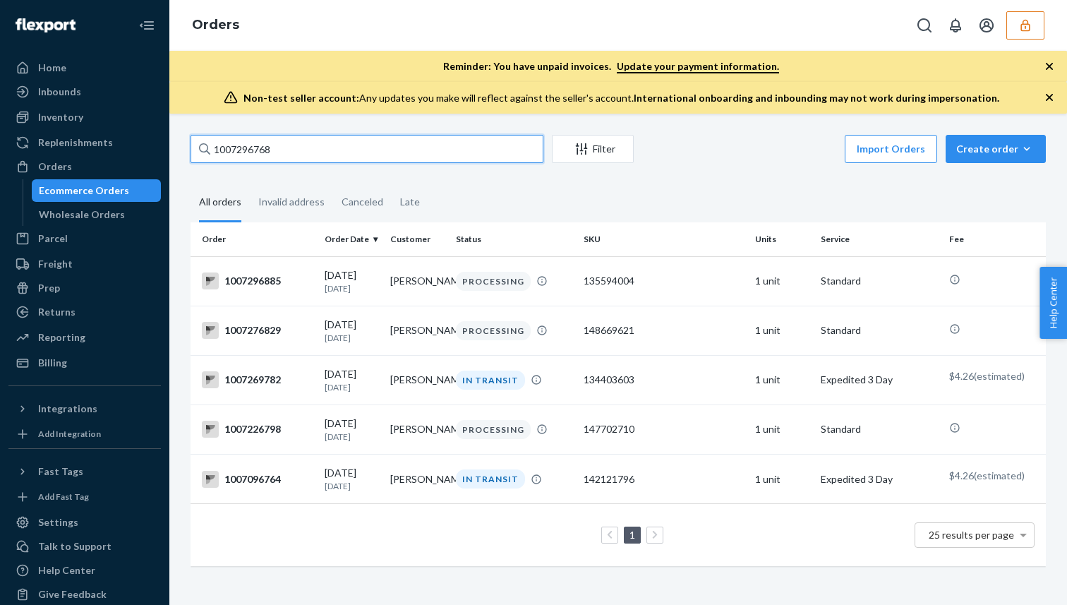
click at [248, 144] on input "1007296768" at bounding box center [366, 149] width 353 height 28
paste input "5725"
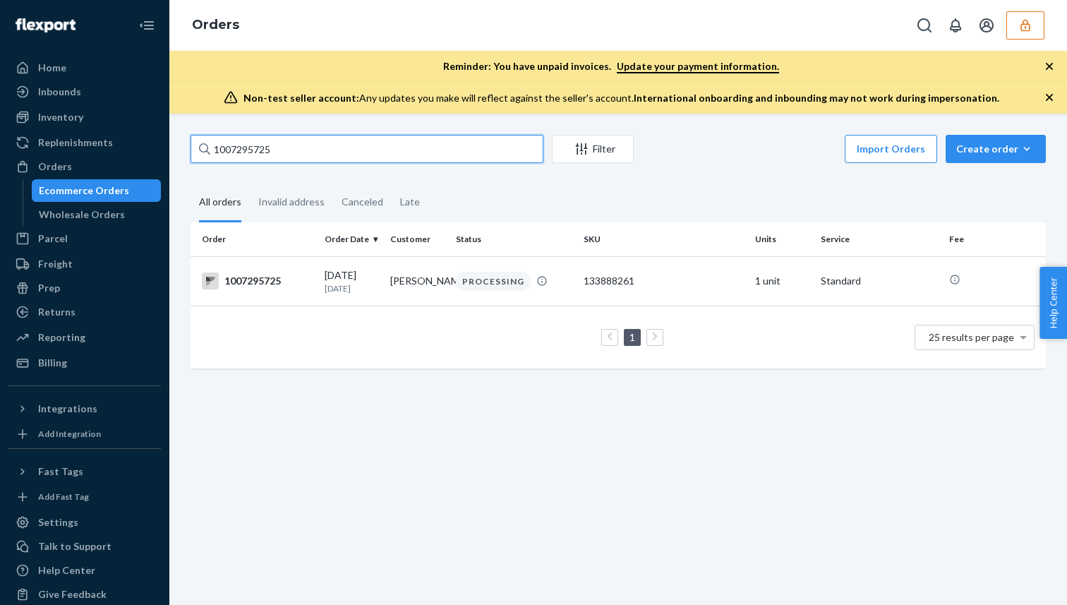
click at [234, 143] on input "1007295725" at bounding box center [366, 149] width 353 height 28
paste input "541"
click at [254, 147] on input "1007295541" at bounding box center [366, 149] width 353 height 28
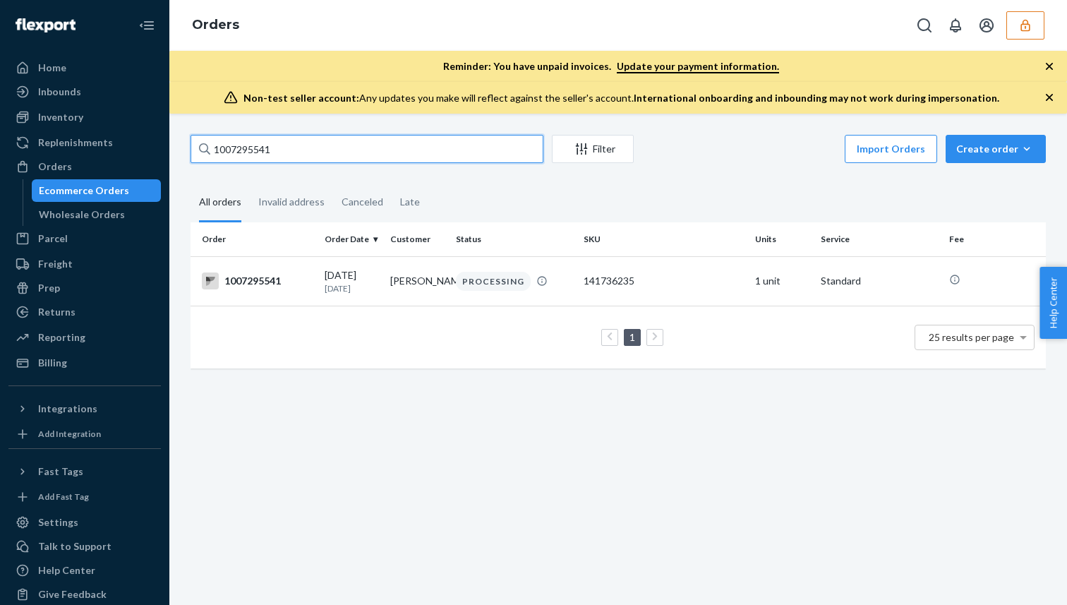
paste input "277"
click at [238, 148] on input "1007295277" at bounding box center [366, 149] width 353 height 28
paste input "485"
click at [238, 150] on input "1007294857" at bounding box center [366, 149] width 353 height 28
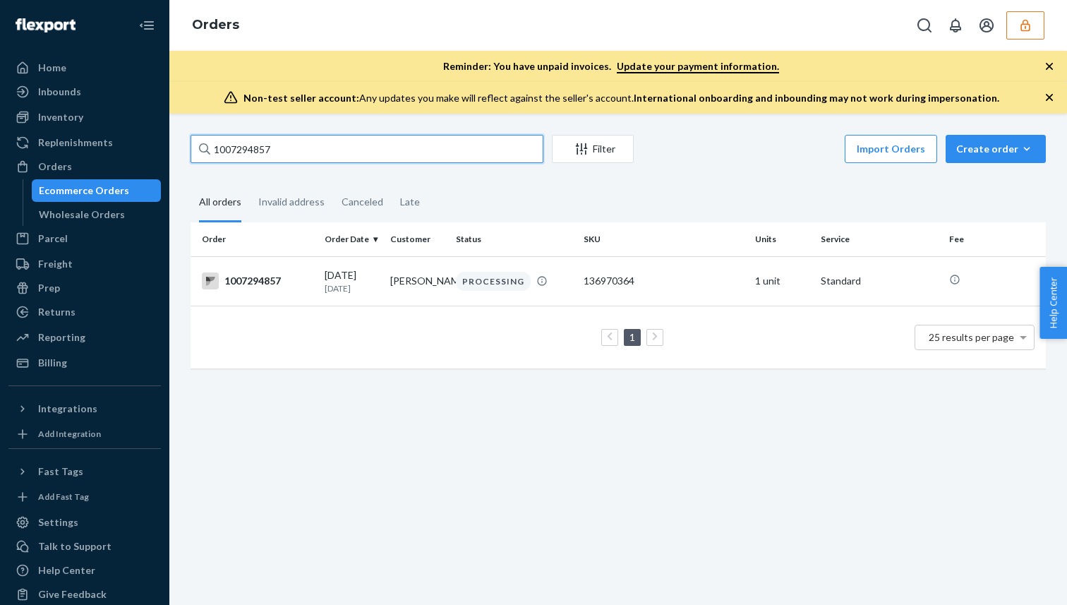
click at [238, 150] on input "1007294857" at bounding box center [366, 149] width 353 height 28
paste input "530"
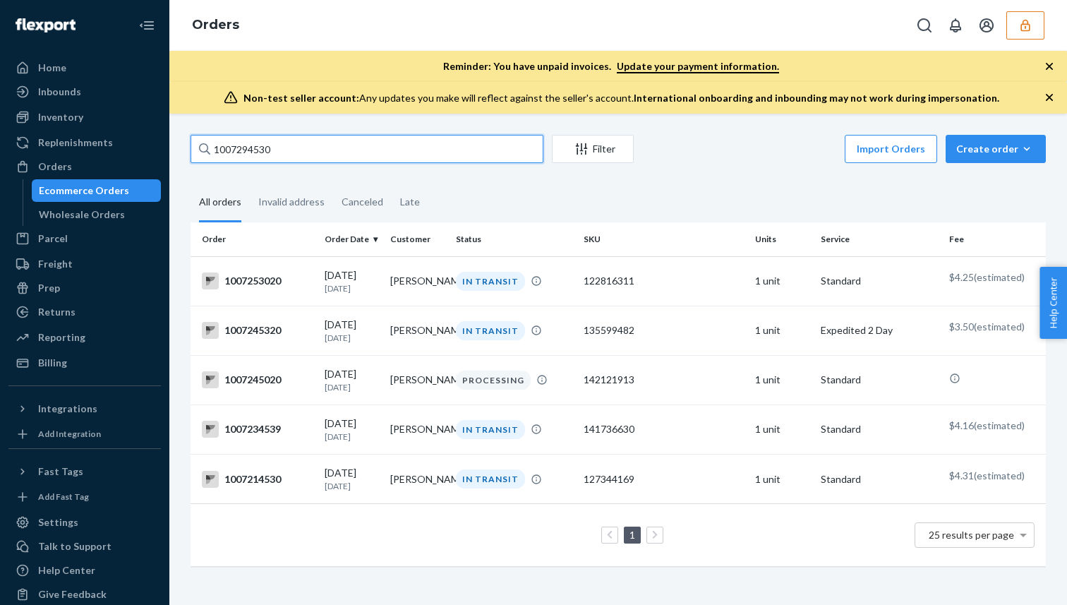
click at [266, 152] on input "1007294530" at bounding box center [366, 149] width 353 height 28
paste input "3733"
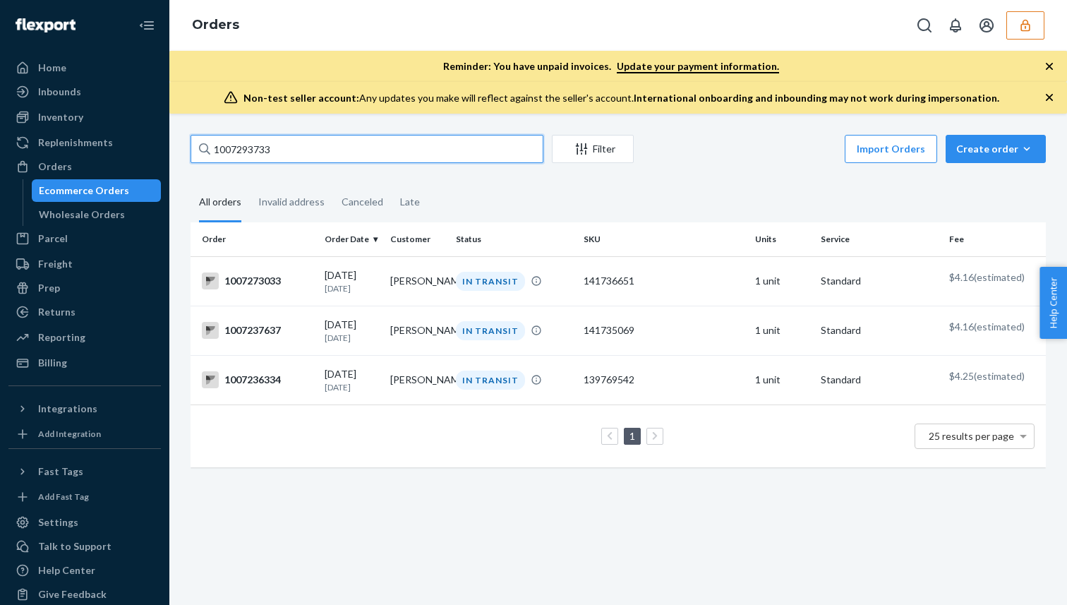
click at [255, 150] on input "1007293733" at bounding box center [366, 149] width 353 height 28
paste input "2214"
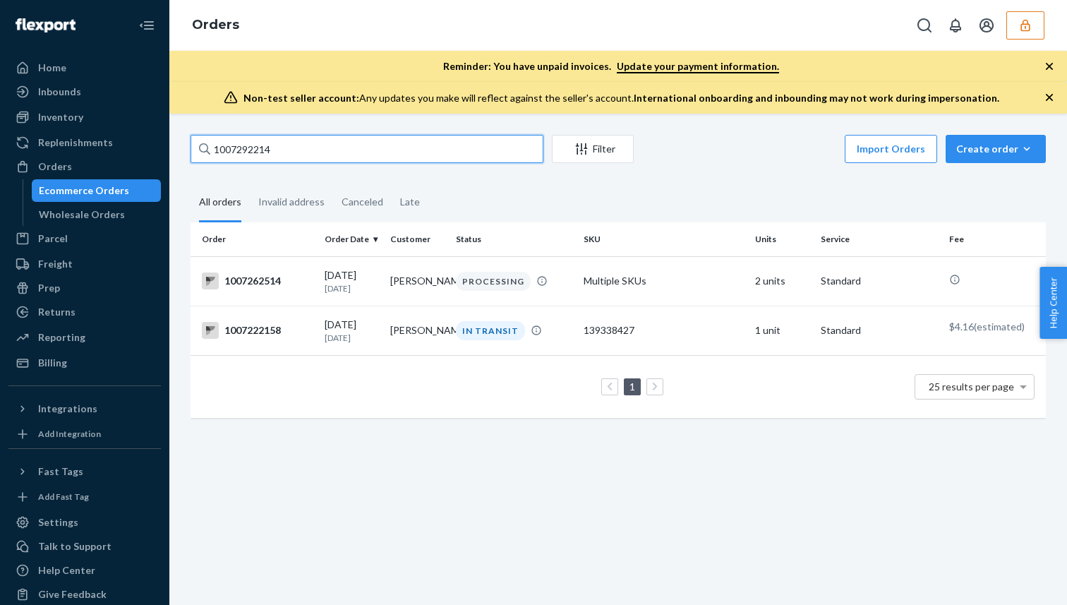
click at [231, 150] on input "1007292214" at bounding box center [366, 149] width 353 height 28
paste input "1577"
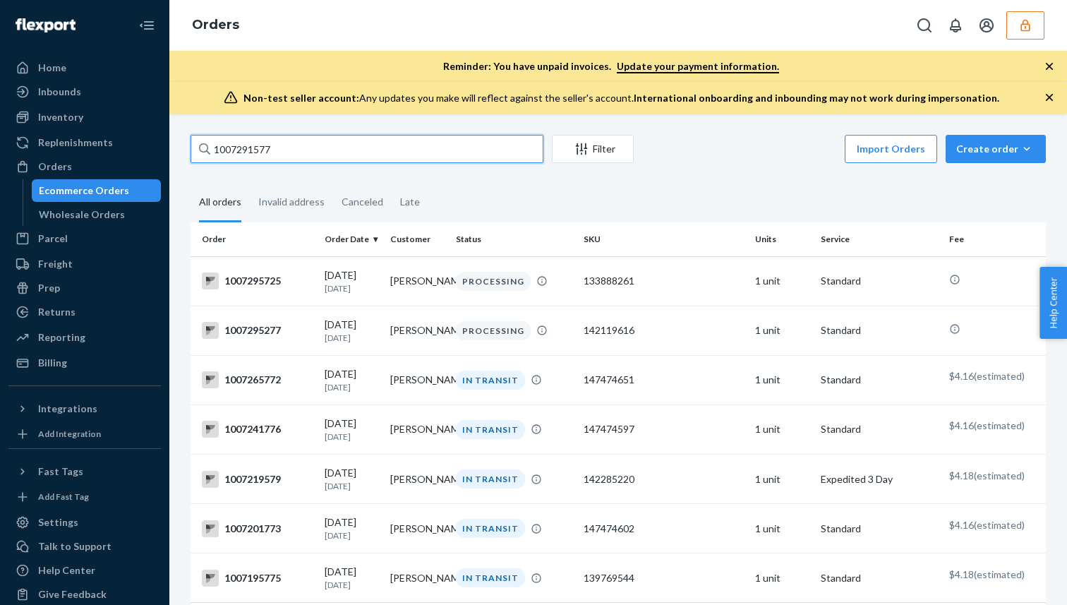
click at [236, 143] on input "1007291577" at bounding box center [366, 149] width 353 height 28
paste input "250"
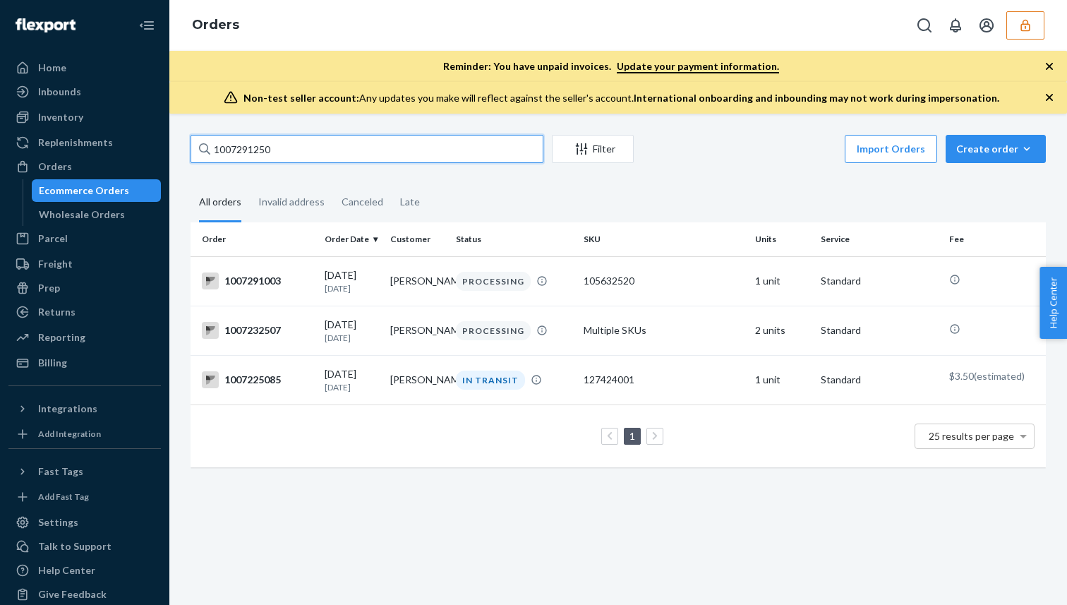
click at [213, 154] on input "1007291250" at bounding box center [366, 149] width 353 height 28
click at [216, 153] on input "1007291250" at bounding box center [366, 149] width 353 height 28
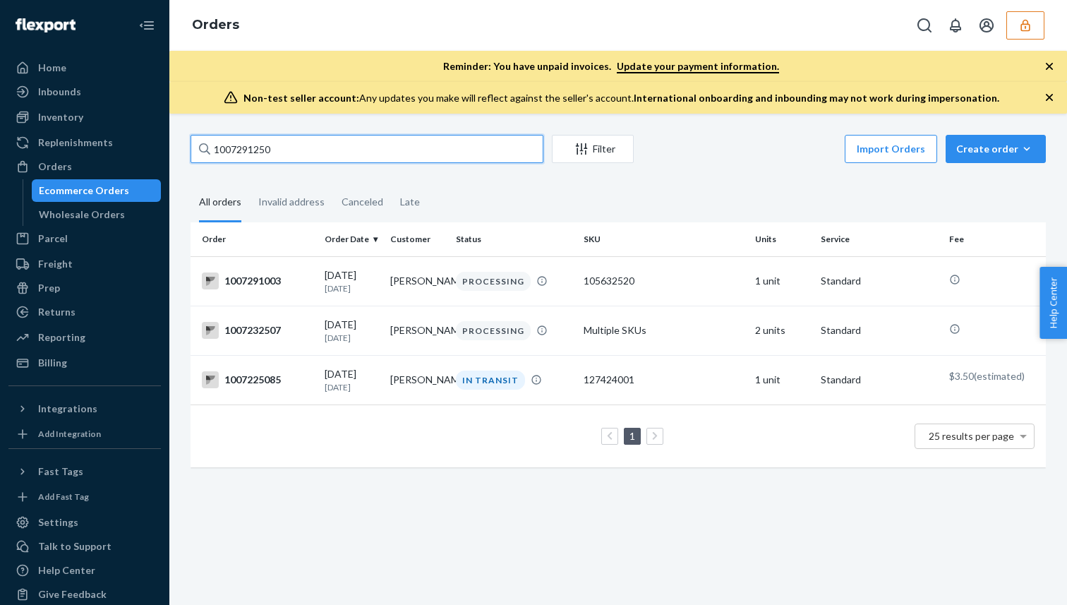
paste input "096"
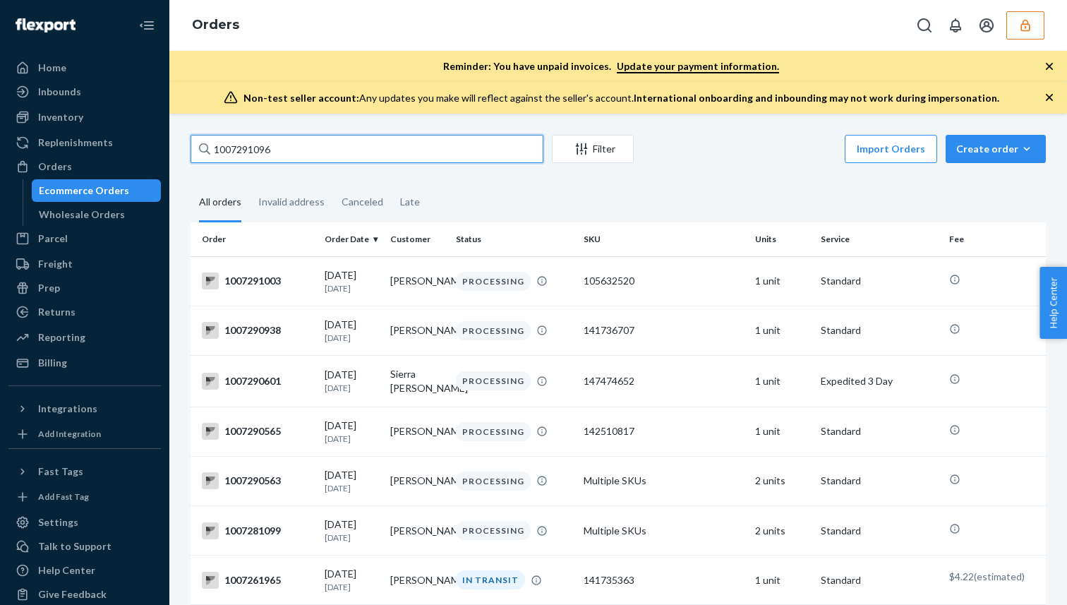
click at [265, 155] on input "1007291096" at bounding box center [366, 149] width 353 height 28
paste input "88572"
click at [250, 153] on input "1007288572" at bounding box center [366, 149] width 353 height 28
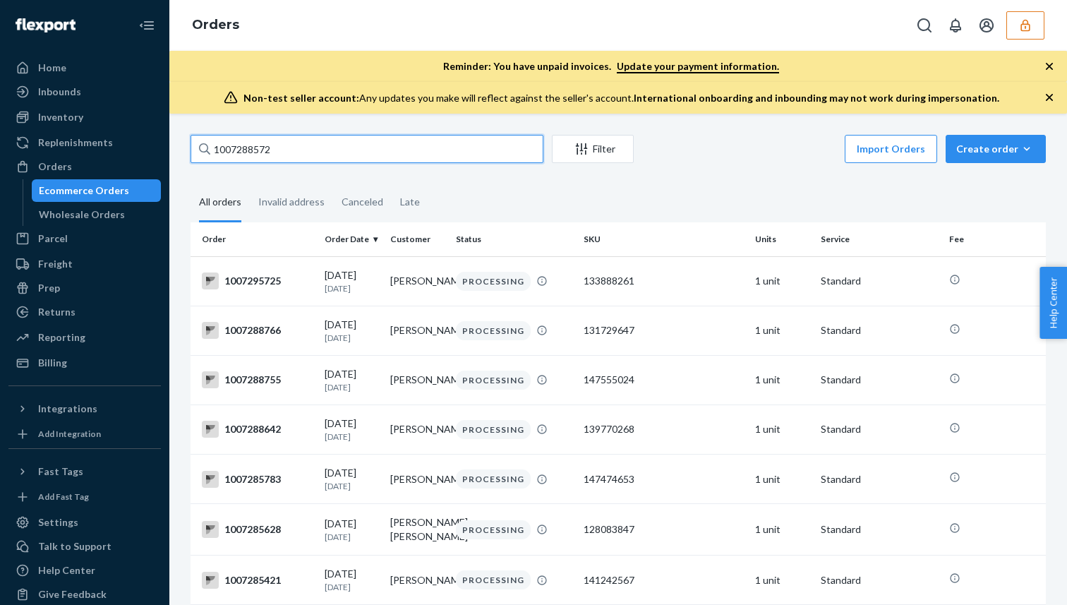
paste input "4"
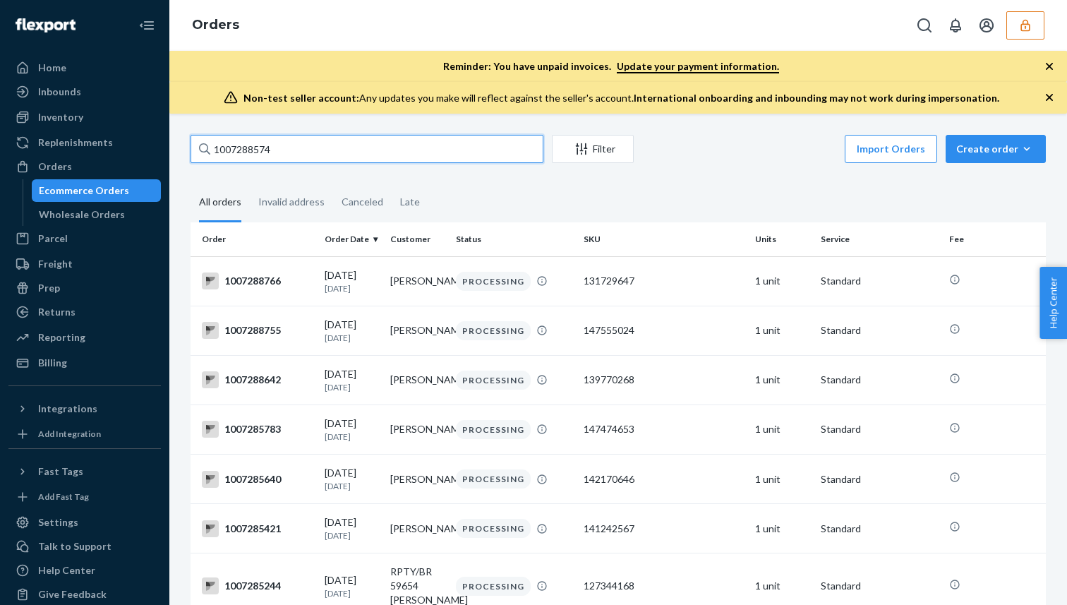
click at [253, 148] on input "1007288574" at bounding box center [366, 149] width 353 height 28
paste input "21"
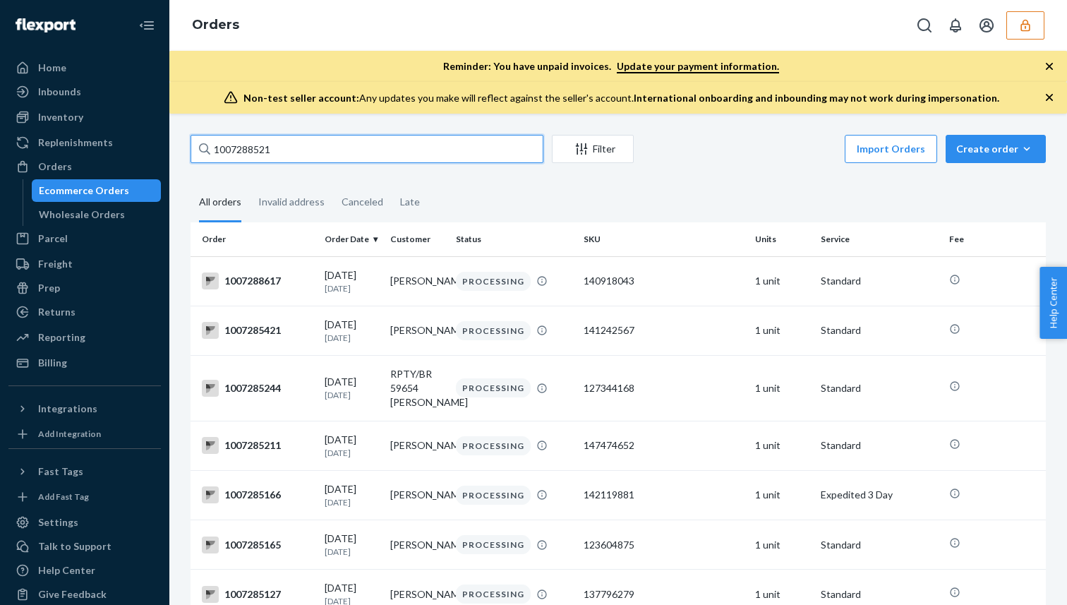
click at [217, 156] on input "1007288521" at bounding box center [366, 149] width 353 height 28
paste input "373"
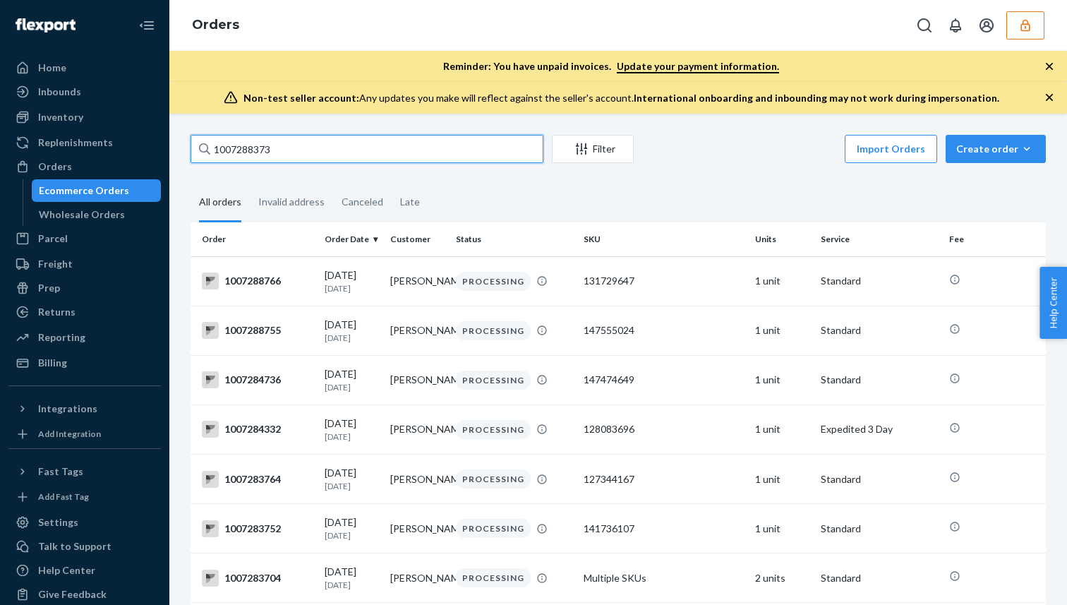
click at [255, 145] on input "1007288373" at bounding box center [366, 149] width 353 height 28
paste input "20"
click at [372, 147] on input "1007288320" at bounding box center [366, 149] width 353 height 28
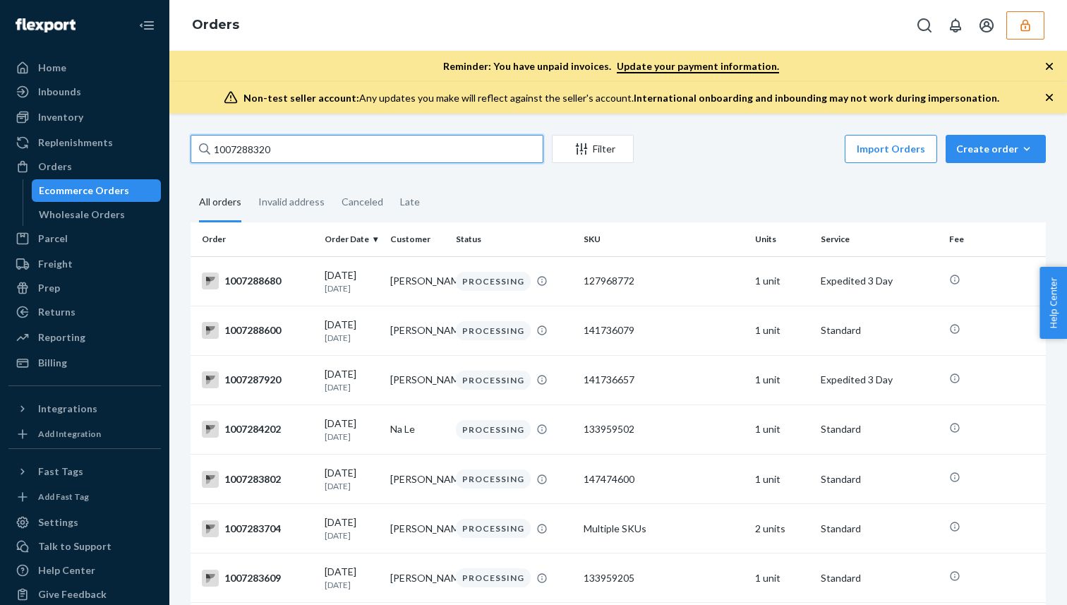
paste input "293"
click at [246, 159] on input "1007288293" at bounding box center [366, 149] width 353 height 28
paste input "084"
click at [284, 155] on input "1007288084" at bounding box center [366, 149] width 353 height 28
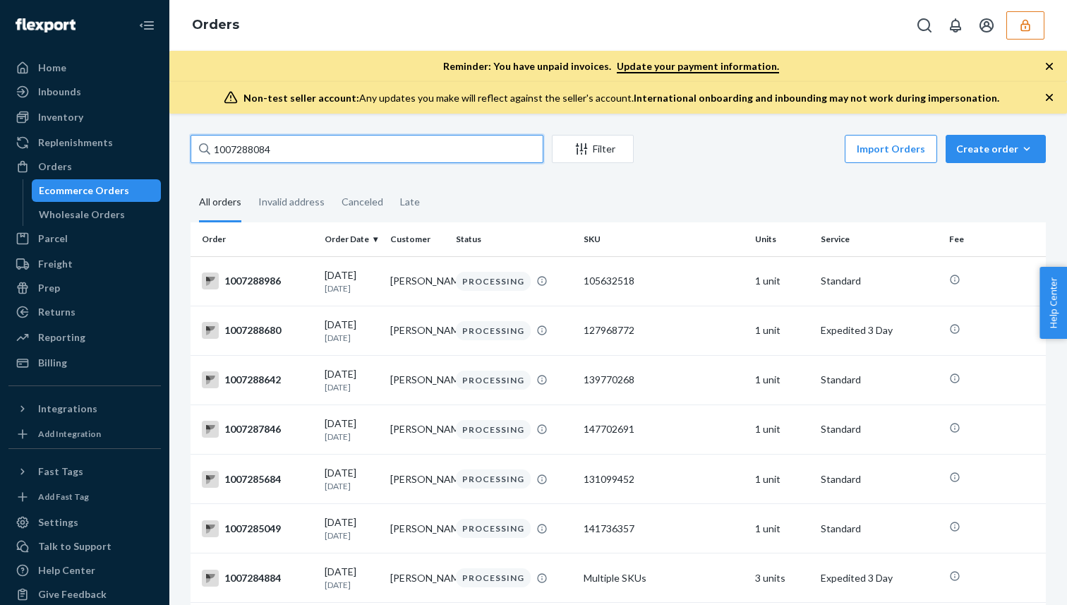
click at [284, 155] on input "1007288084" at bounding box center [366, 149] width 353 height 28
paste input "7973"
type input "1007287973"
